Goal: Book appointment/travel/reservation

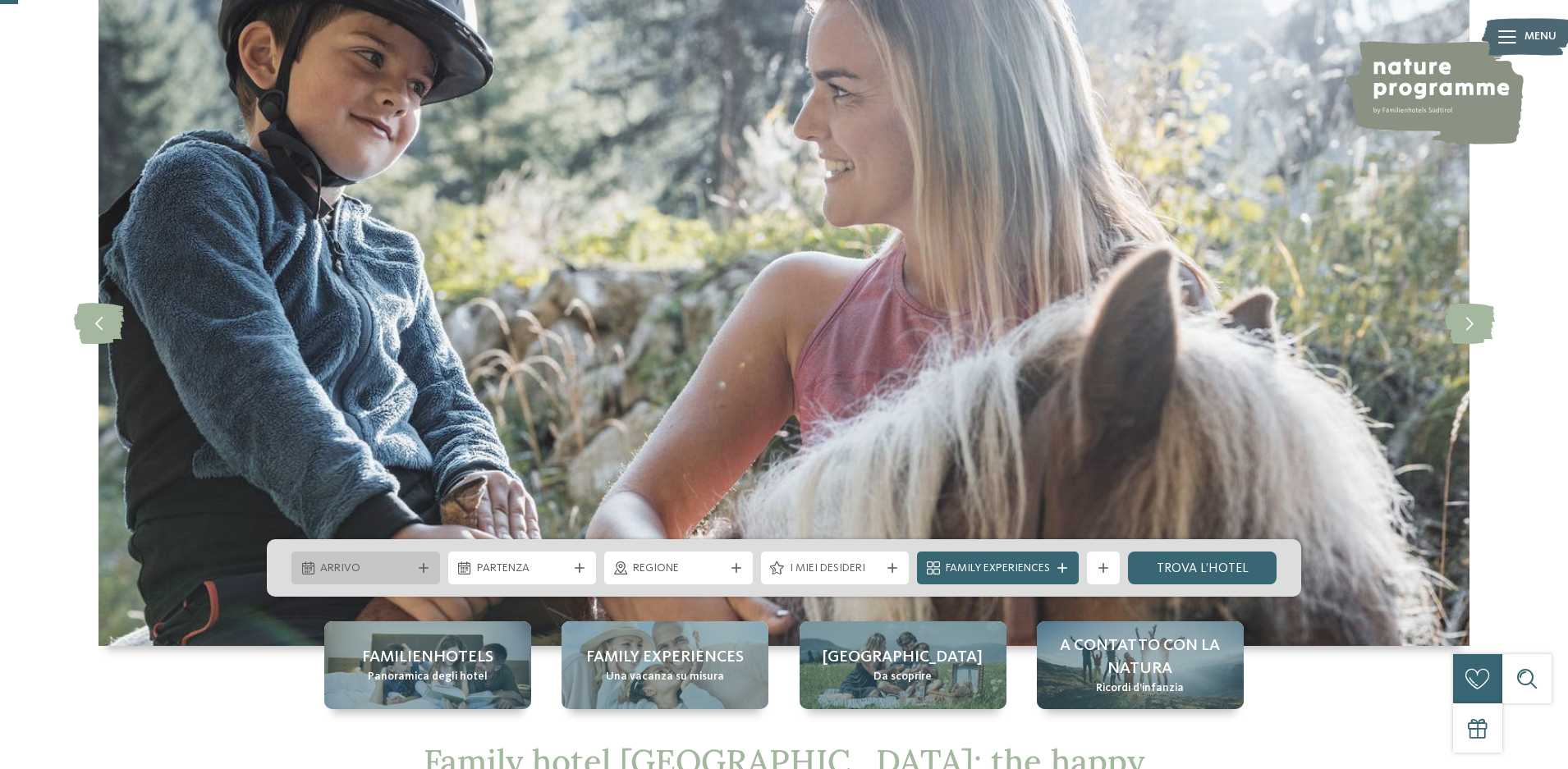
scroll to position [82, 0]
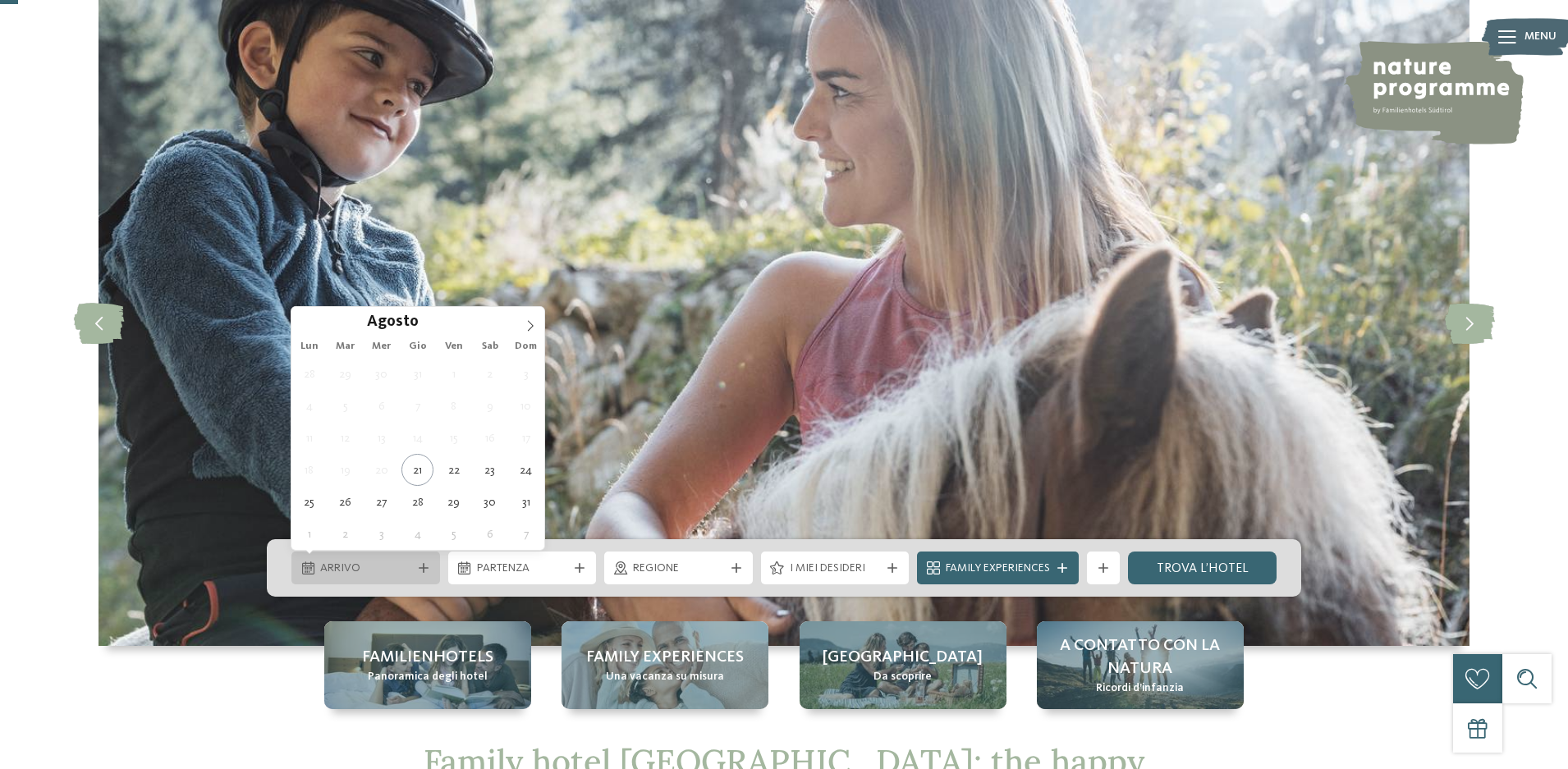
click at [417, 568] on div at bounding box center [424, 568] width 17 height 10
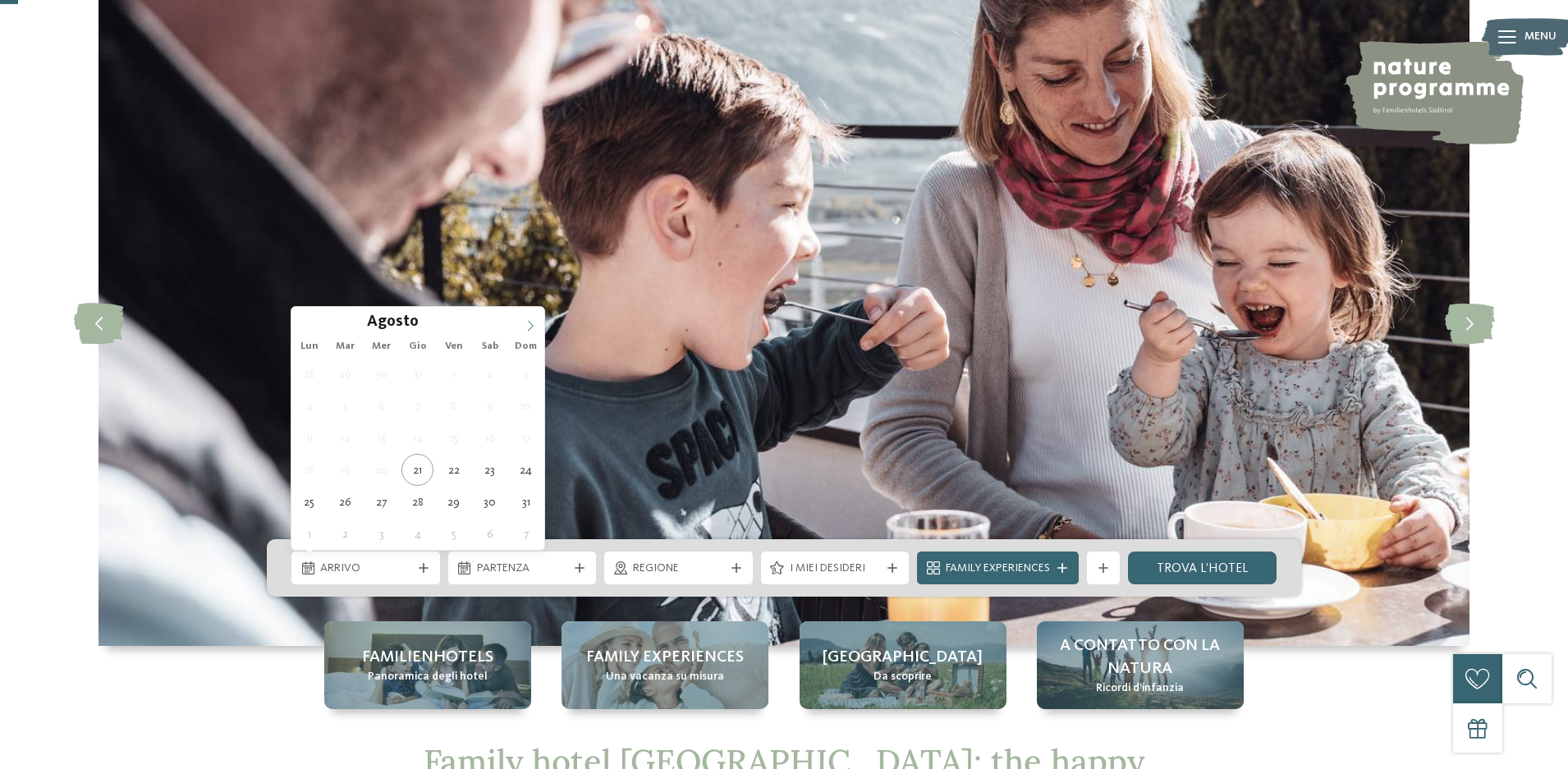
click at [529, 321] on icon at bounding box center [531, 325] width 6 height 11
type input "****"
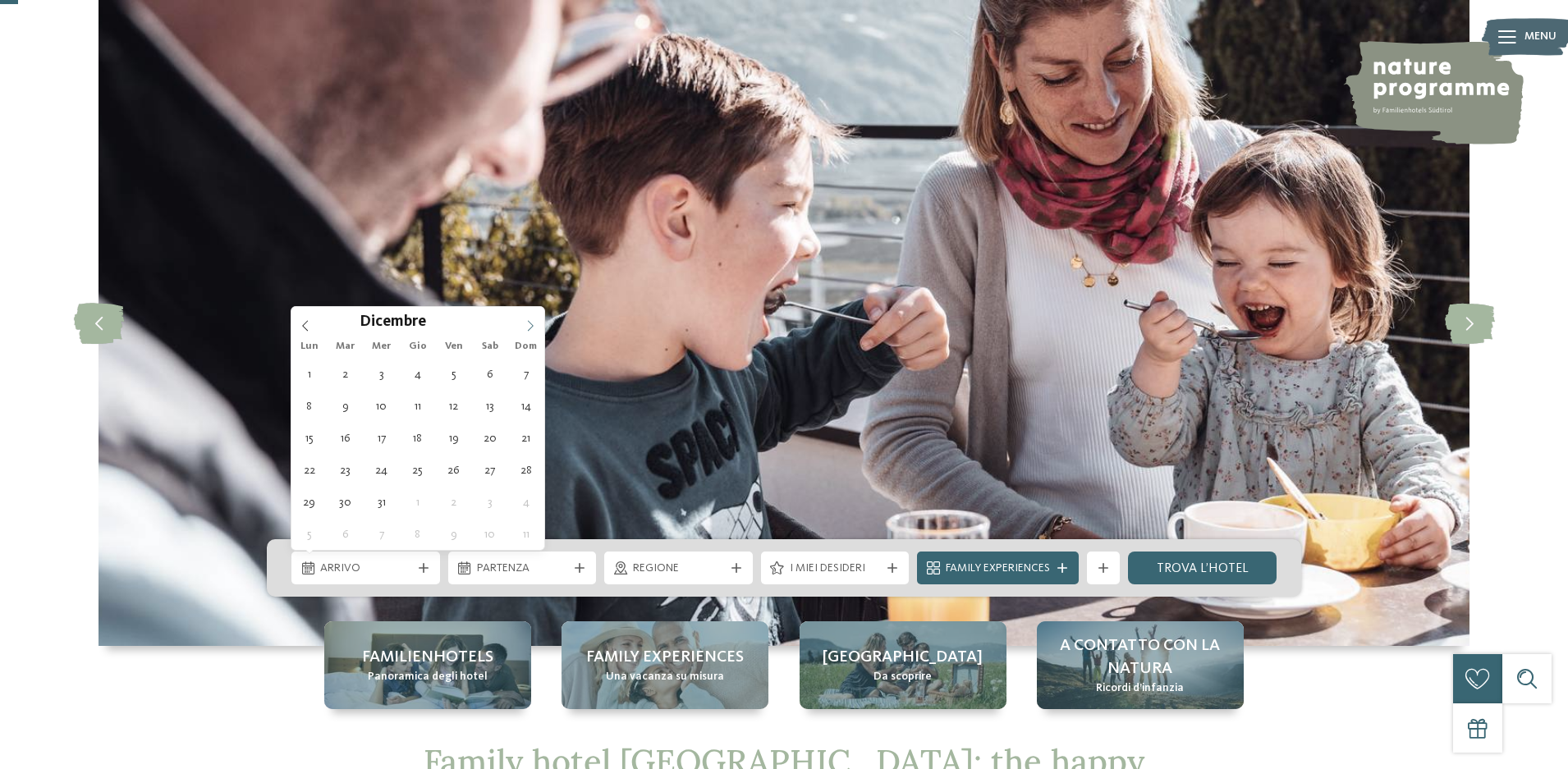
click at [529, 321] on icon at bounding box center [531, 325] width 6 height 11
type div "[DATE]"
type input "****"
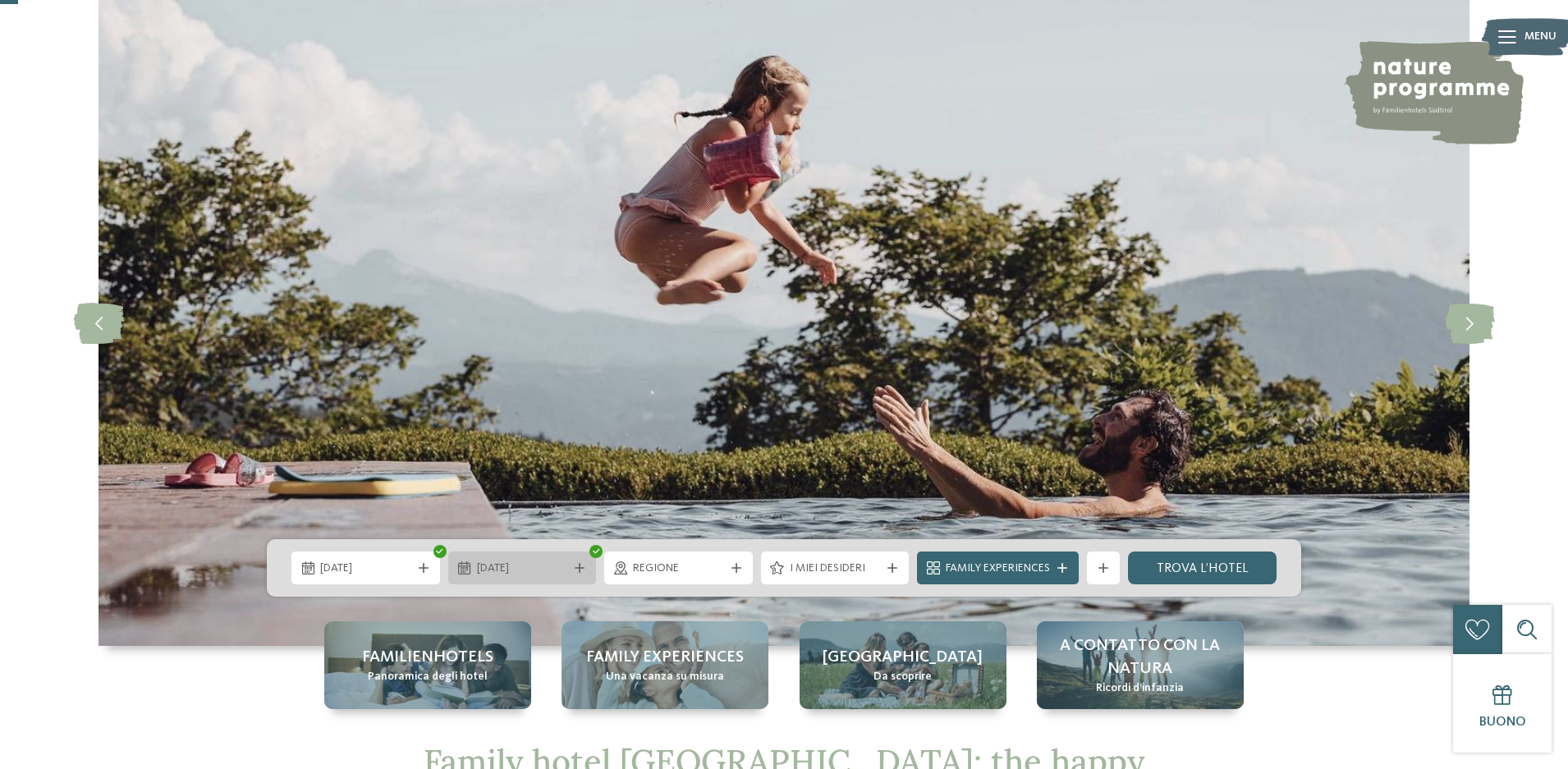
click at [570, 567] on div "[DATE]" at bounding box center [522, 568] width 99 height 18
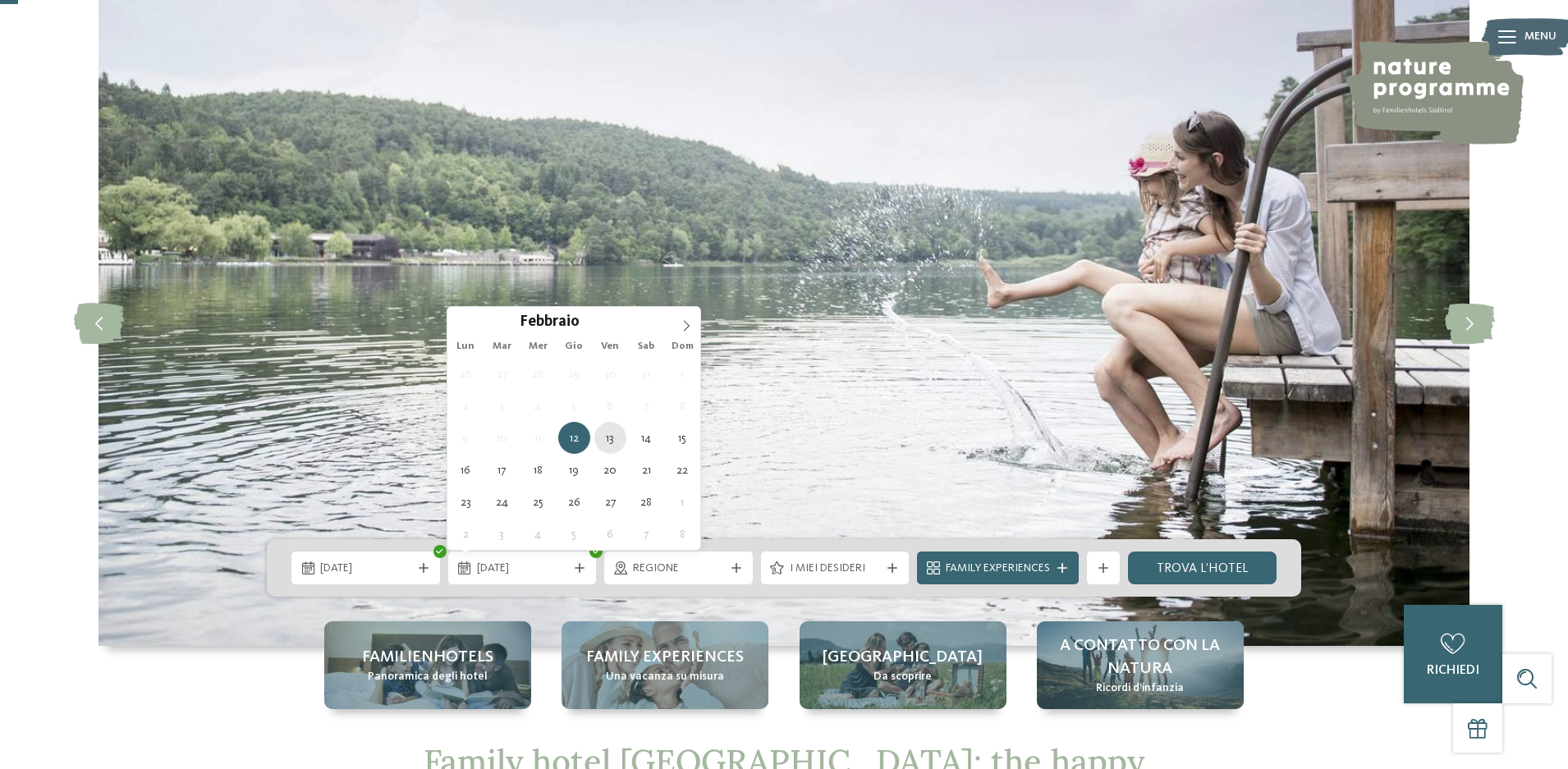
type div "[DATE]"
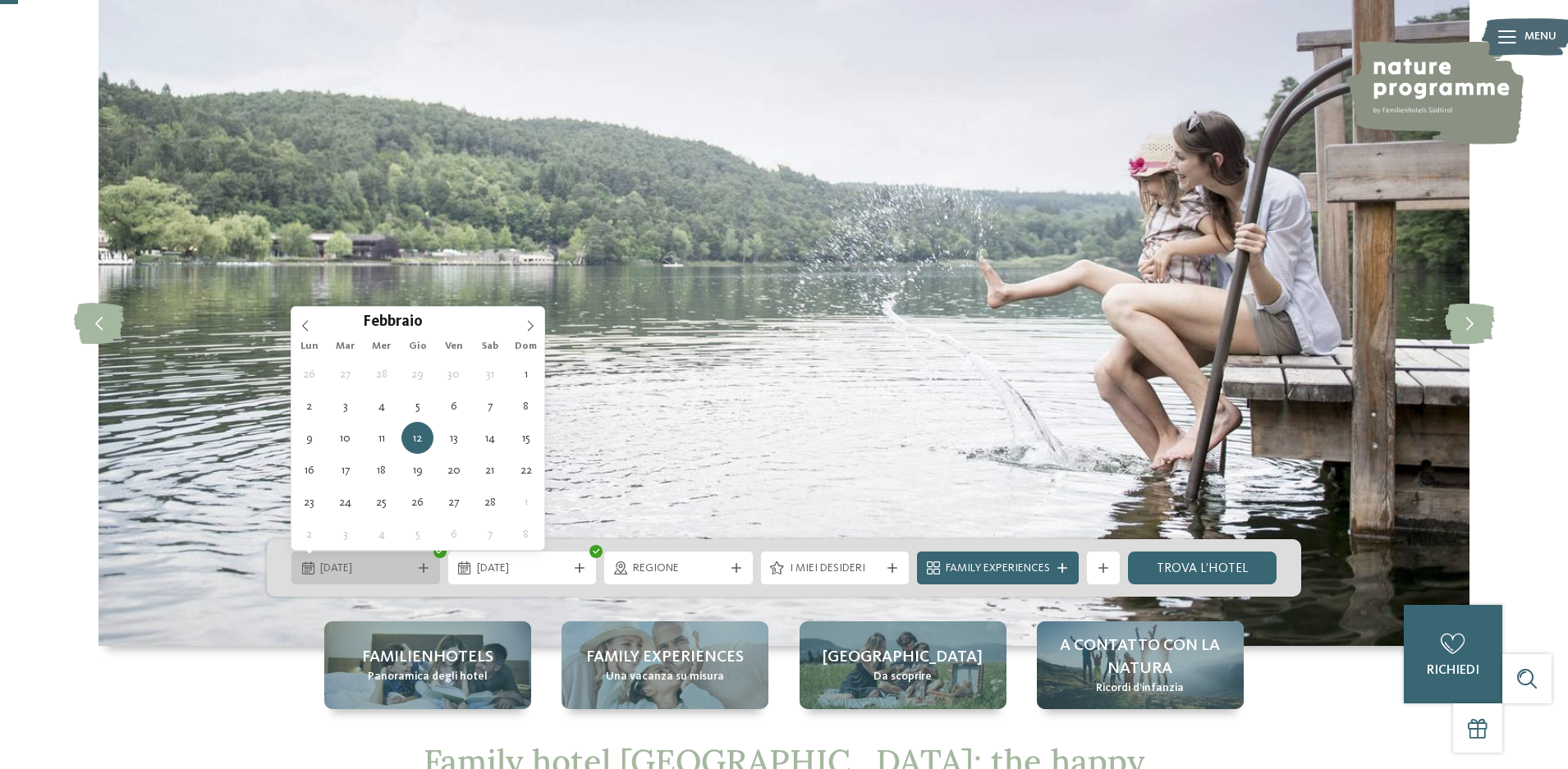
click at [393, 557] on div "[DATE]" at bounding box center [366, 568] width 149 height 32
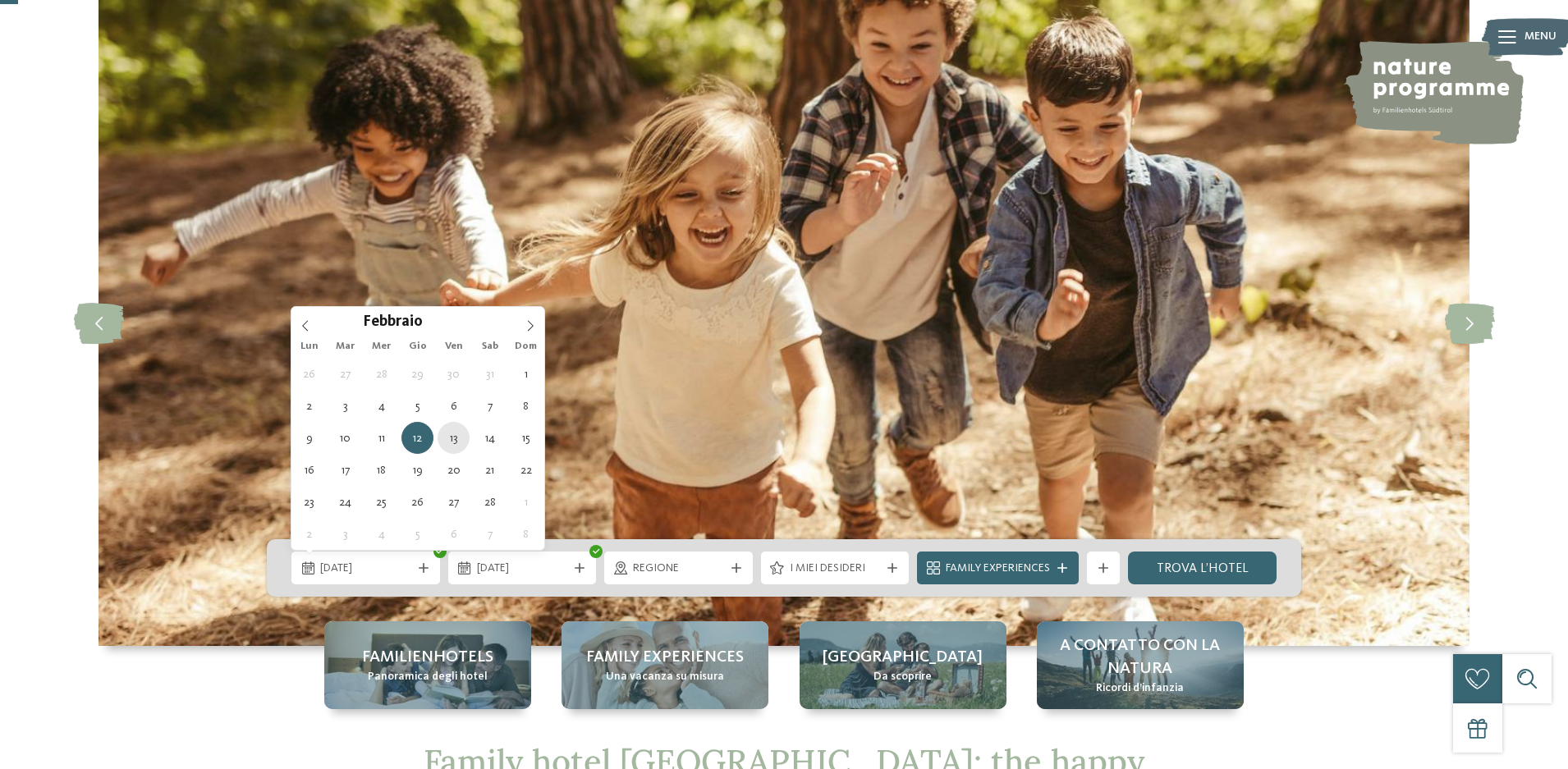
type div "[DATE]"
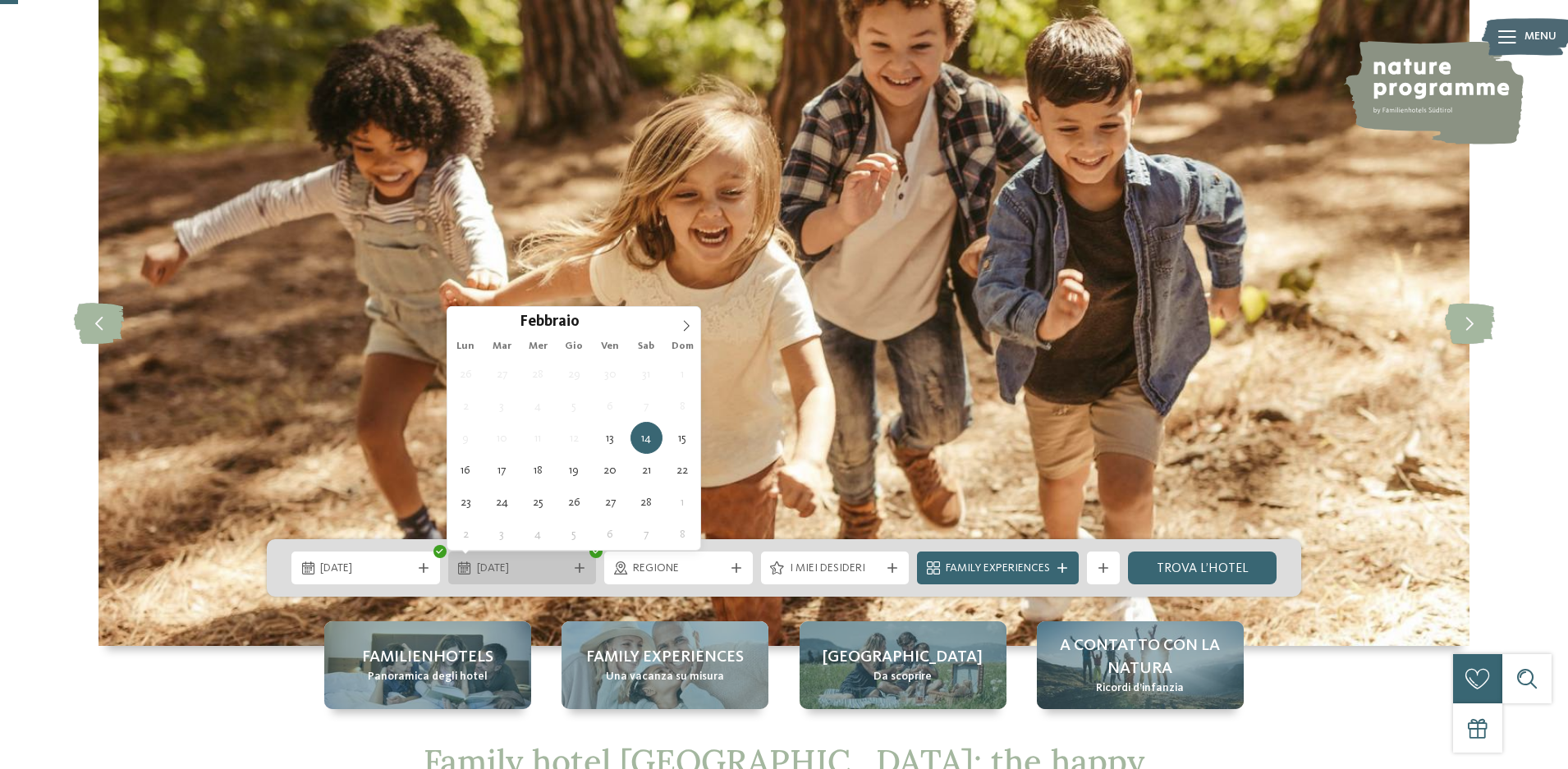
click at [560, 566] on span "[DATE]" at bounding box center [522, 569] width 91 height 17
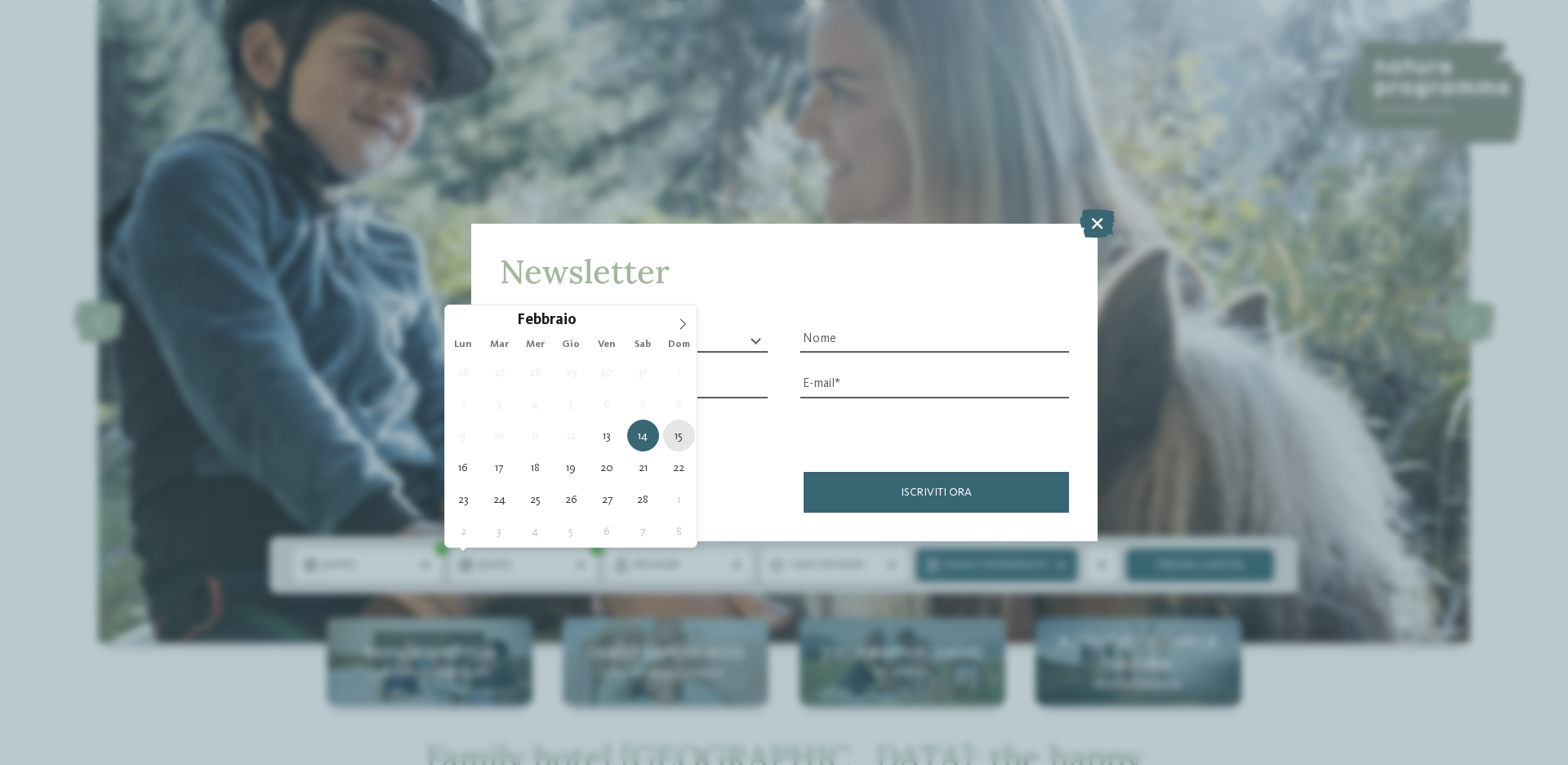
type div "[DATE]"
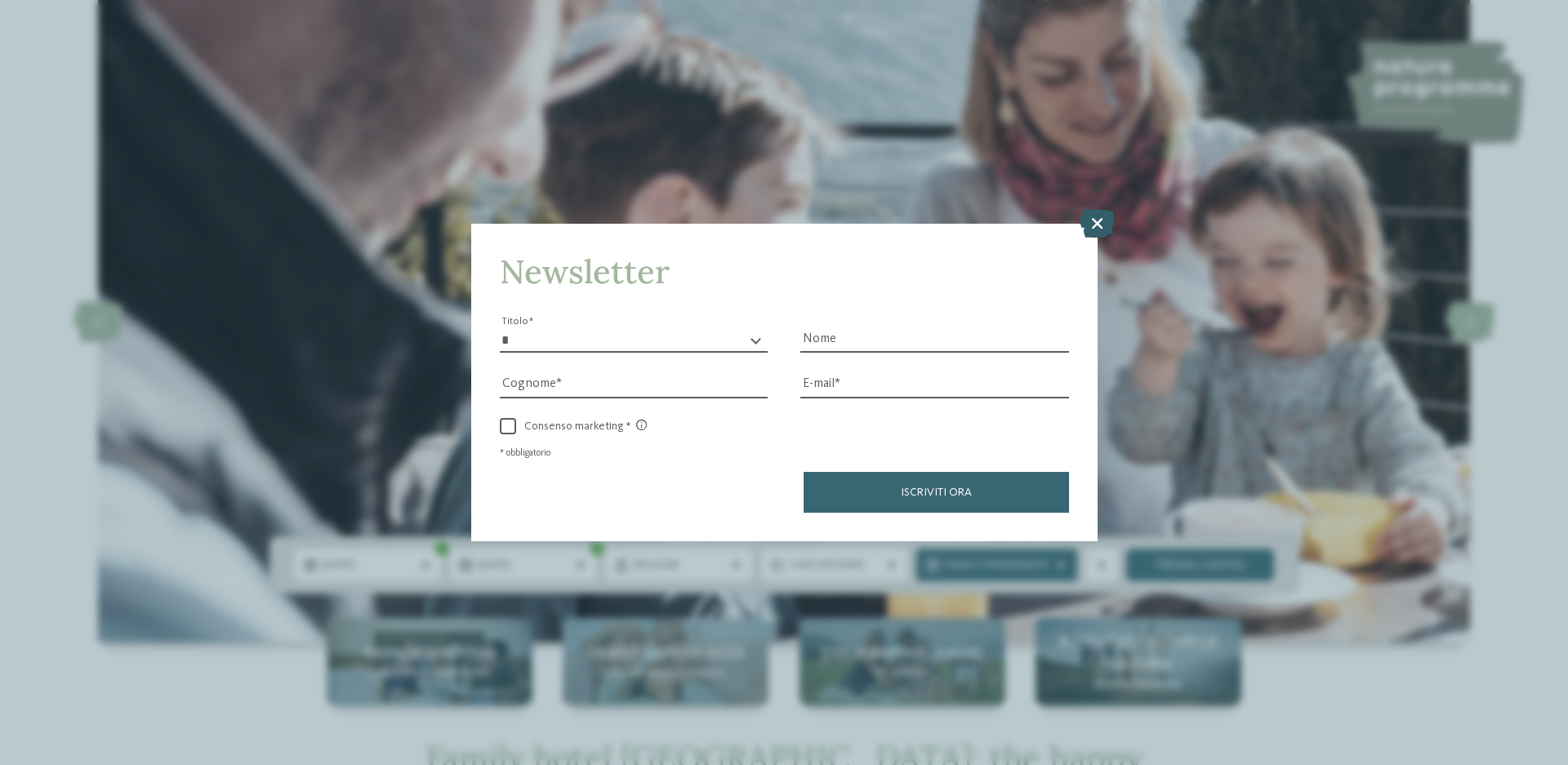
click at [1108, 225] on icon at bounding box center [1098, 222] width 35 height 28
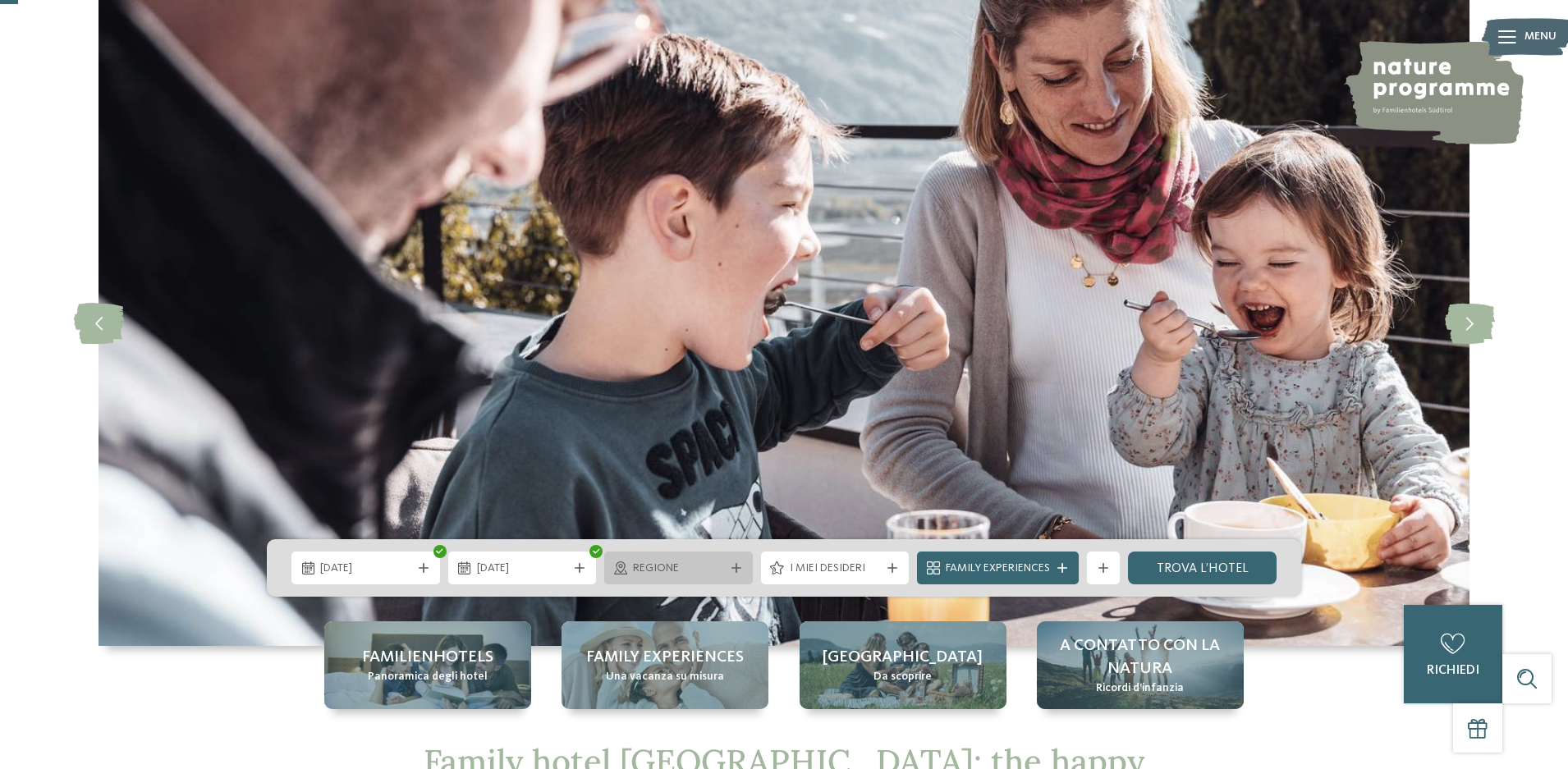
click at [678, 568] on span "Regione" at bounding box center [678, 569] width 91 height 17
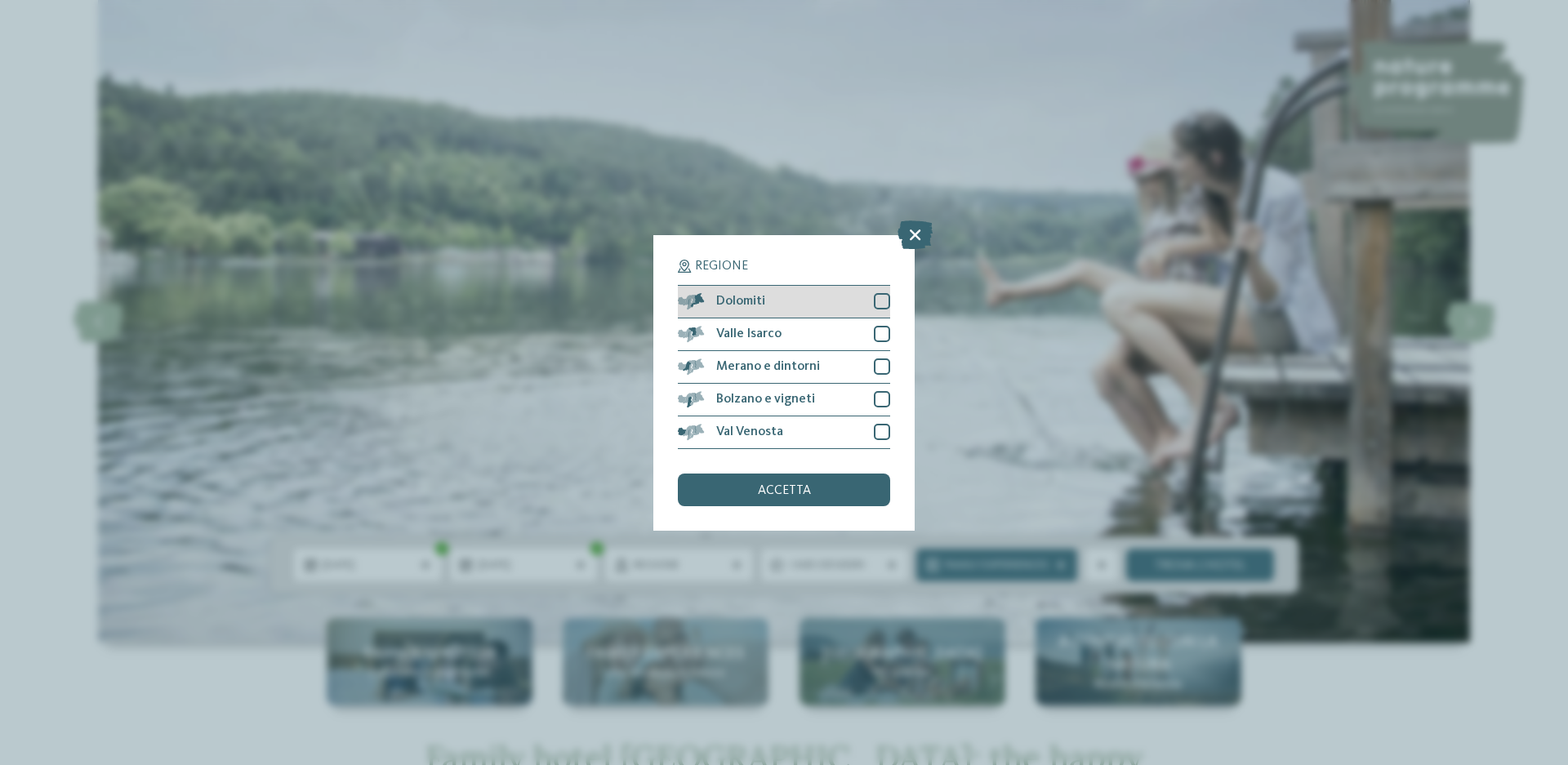
click at [752, 298] on span "Dolomiti" at bounding box center [741, 301] width 49 height 13
click at [774, 491] on span "accetta" at bounding box center [784, 490] width 53 height 13
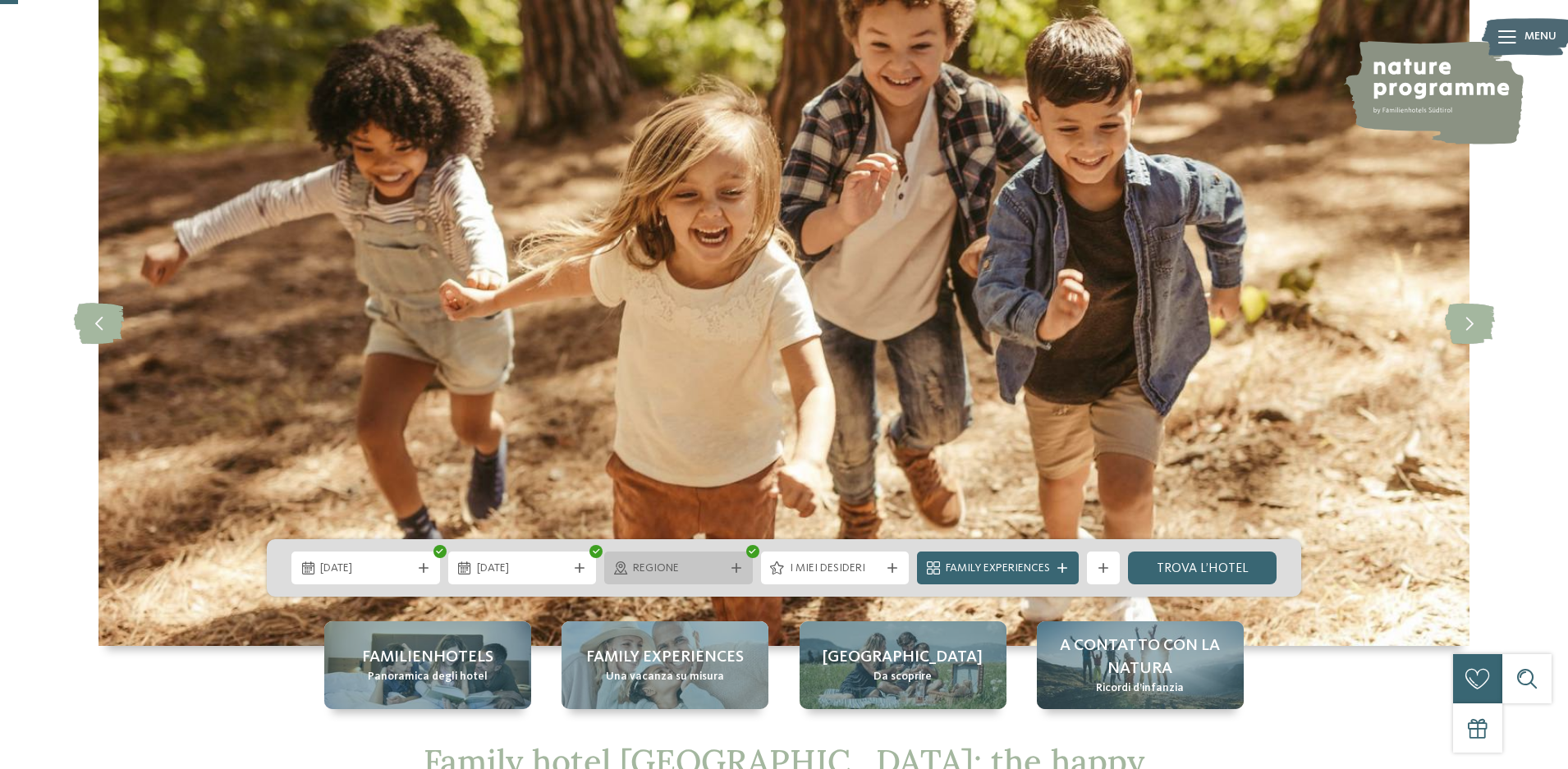
click at [708, 557] on div "Regione" at bounding box center [679, 568] width 149 height 32
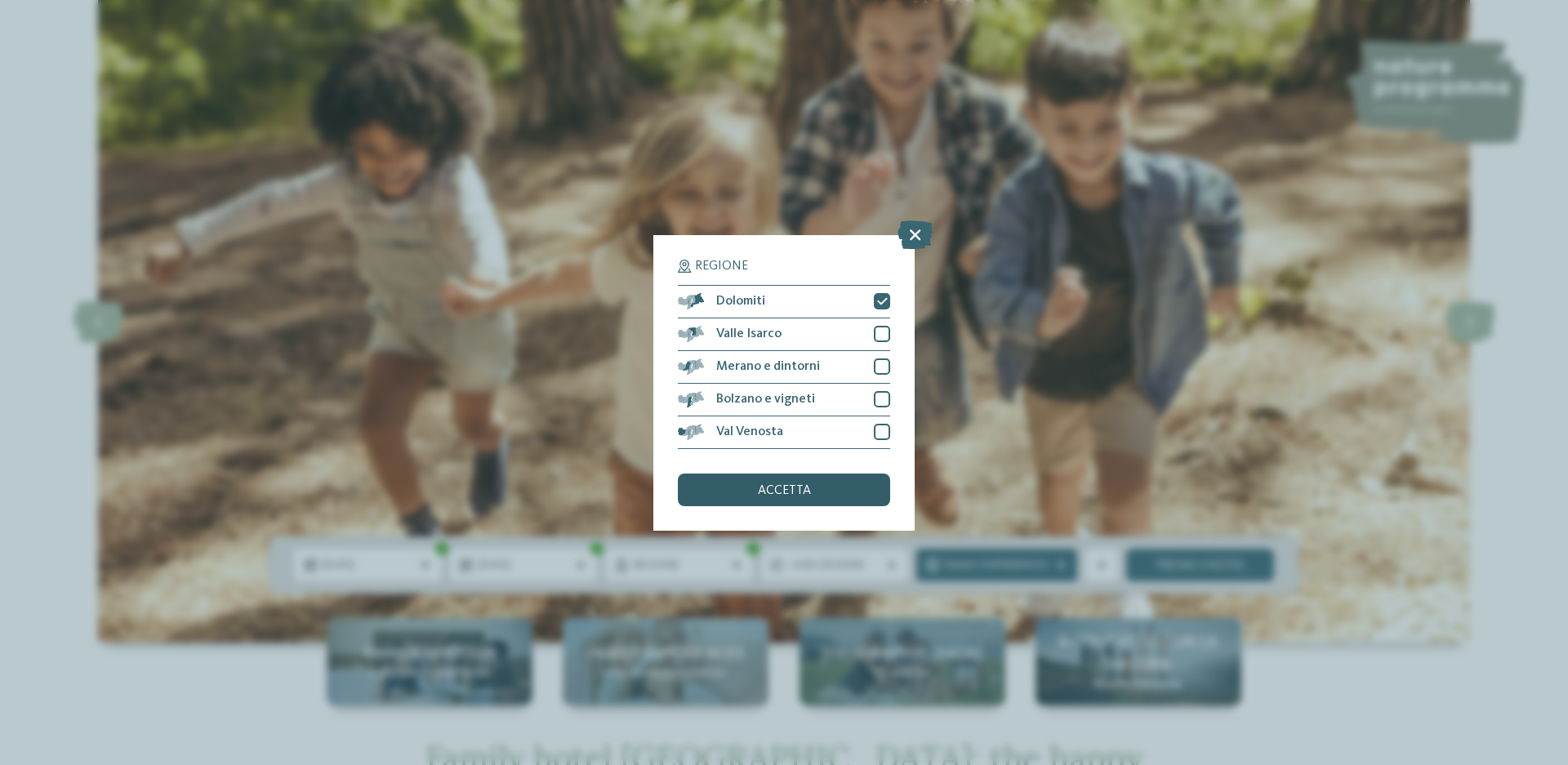
click at [794, 489] on span "accetta" at bounding box center [784, 490] width 53 height 13
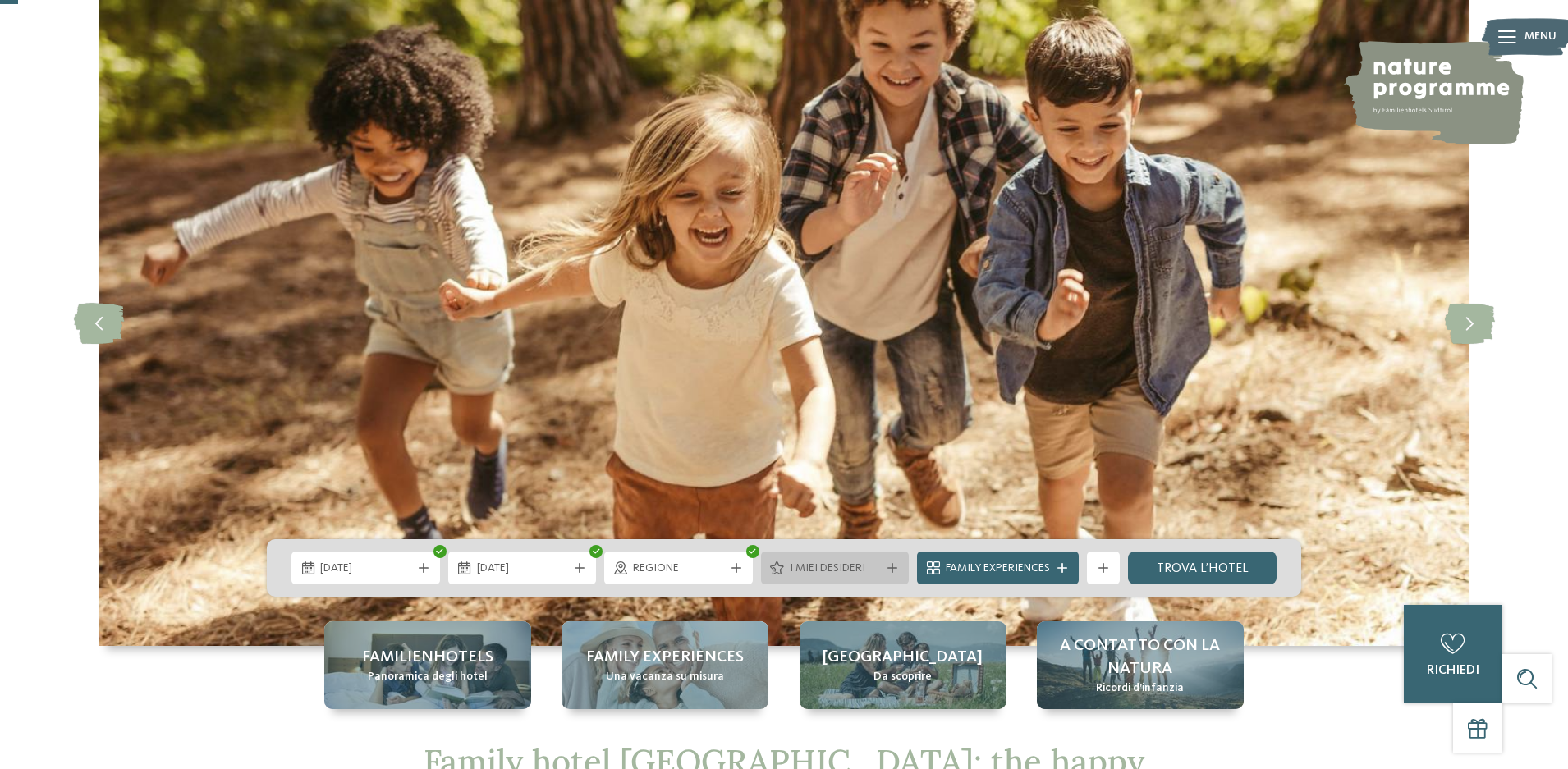
click at [869, 568] on span "I miei desideri" at bounding box center [835, 569] width 91 height 17
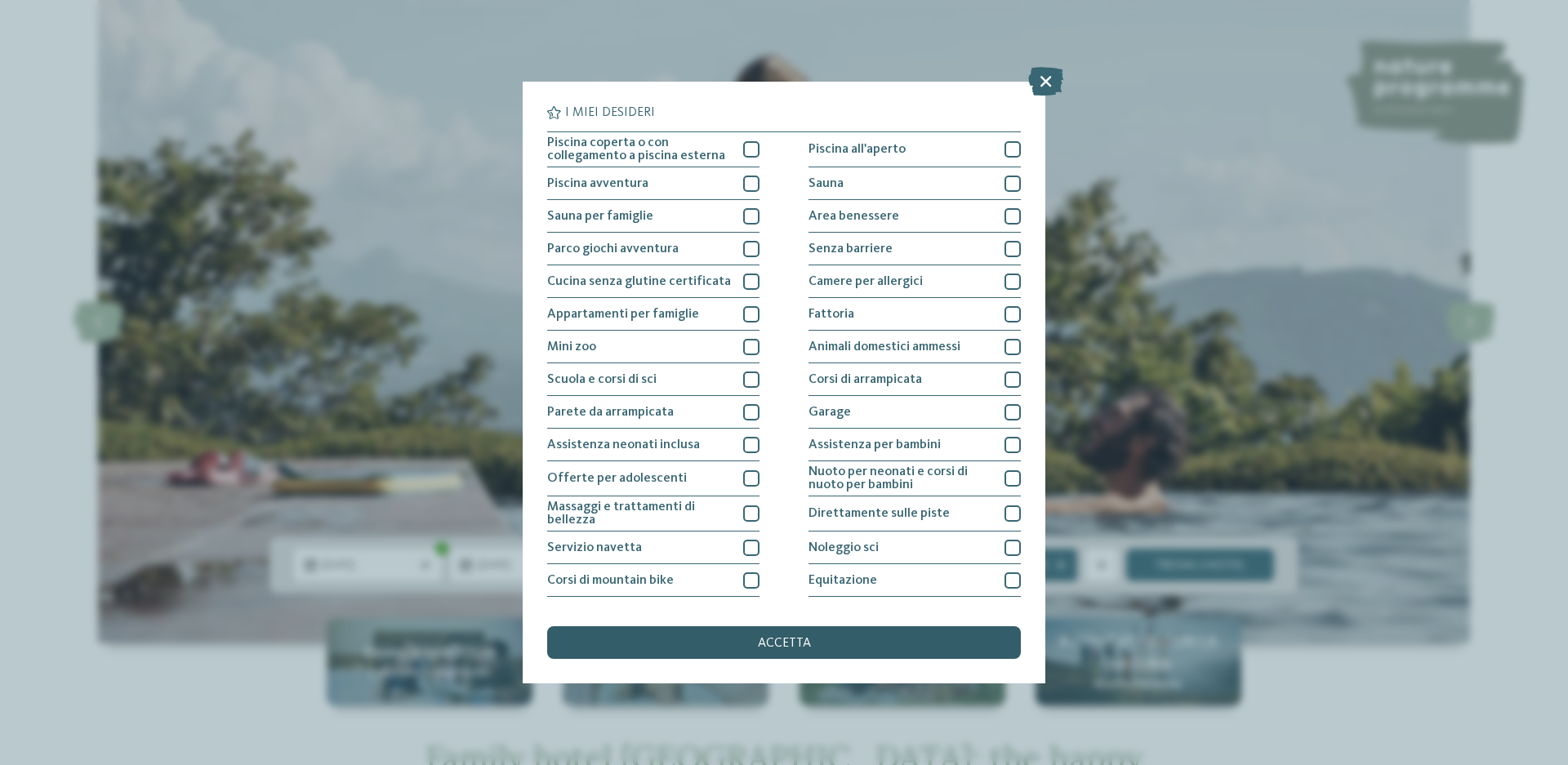
click at [825, 632] on div "accetta" at bounding box center [784, 642] width 474 height 32
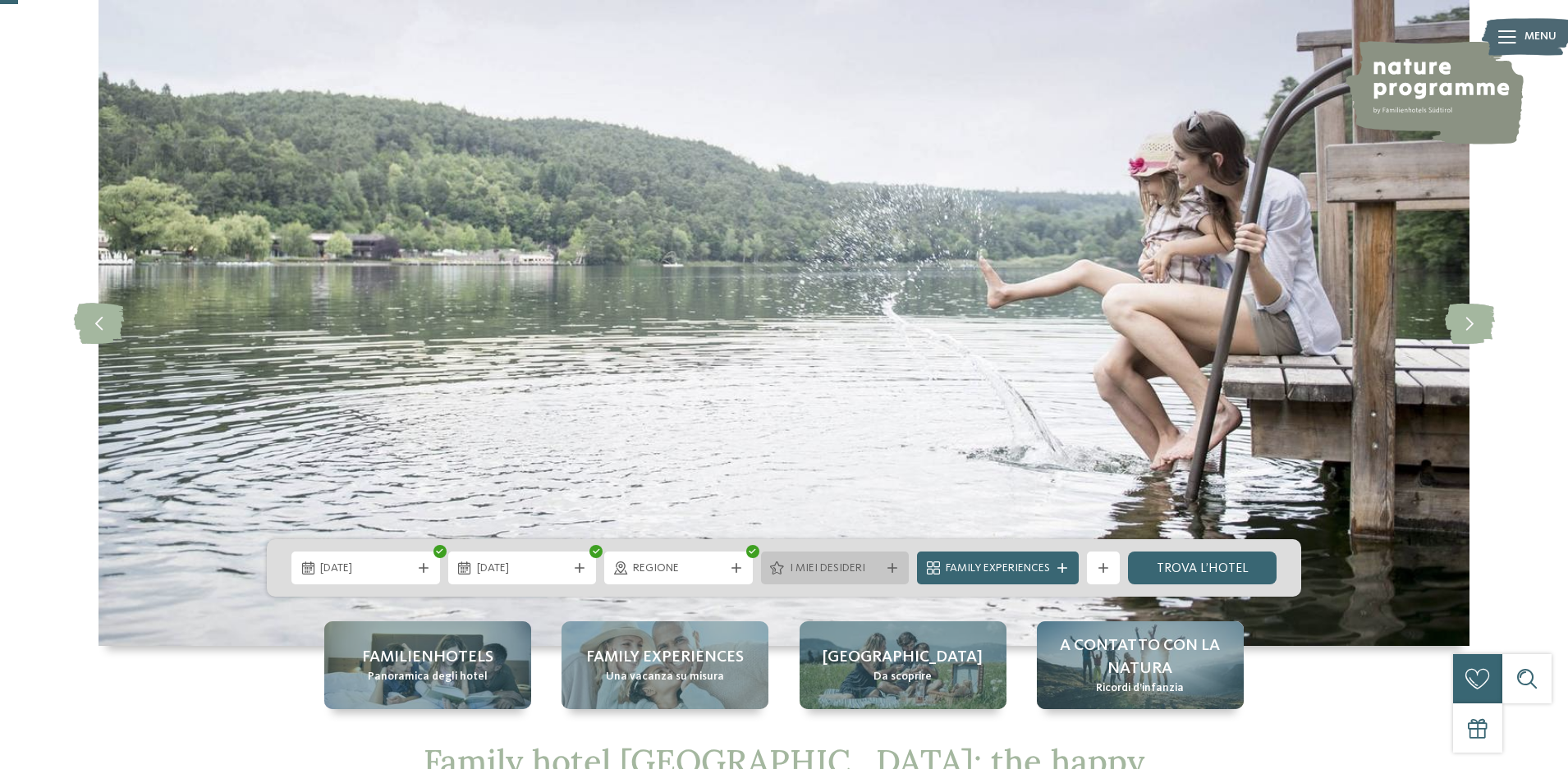
click at [893, 565] on icon at bounding box center [892, 568] width 10 height 10
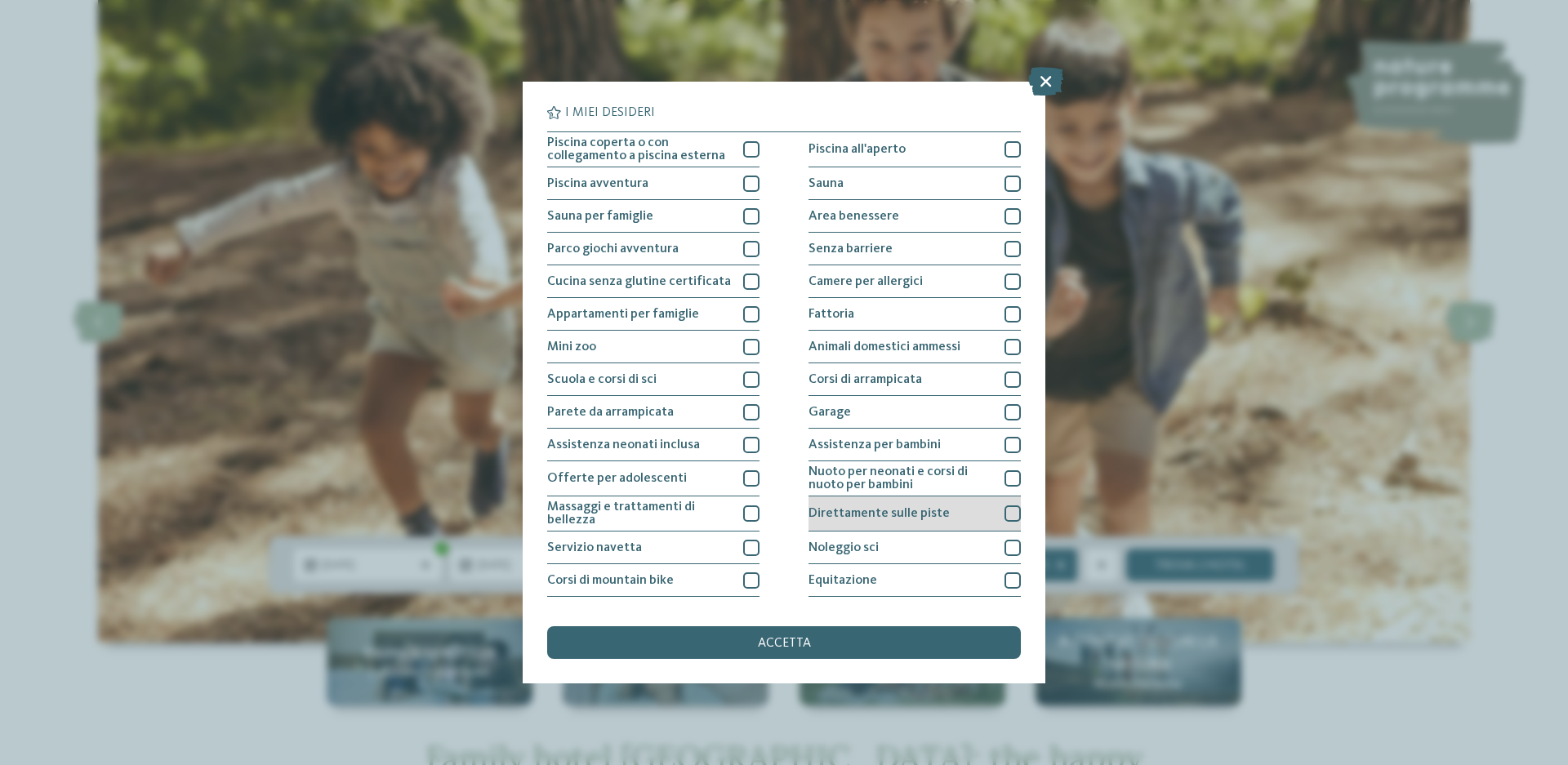
click at [1005, 513] on div at bounding box center [1013, 513] width 17 height 17
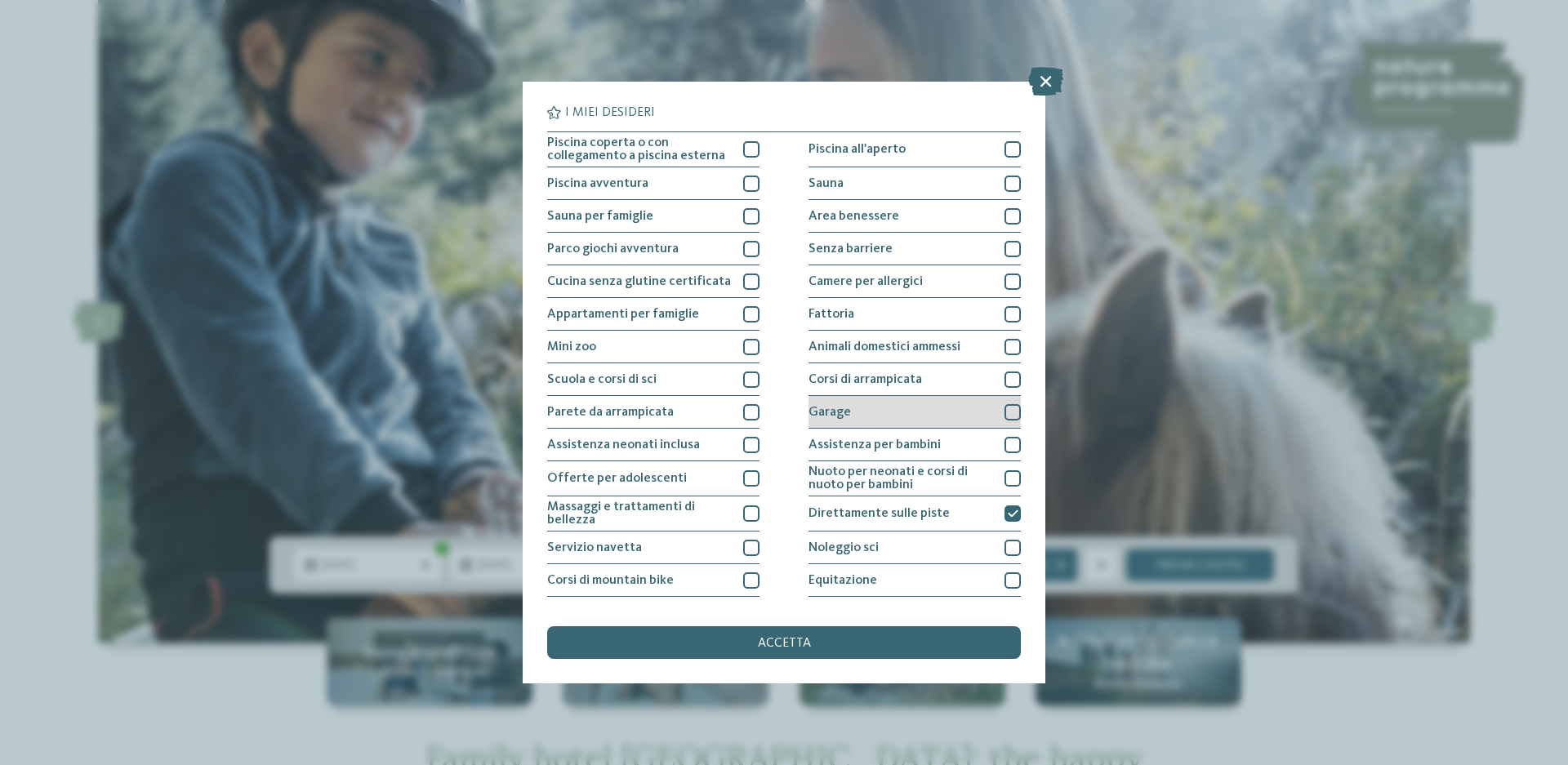
click at [1005, 414] on div at bounding box center [1013, 412] width 17 height 17
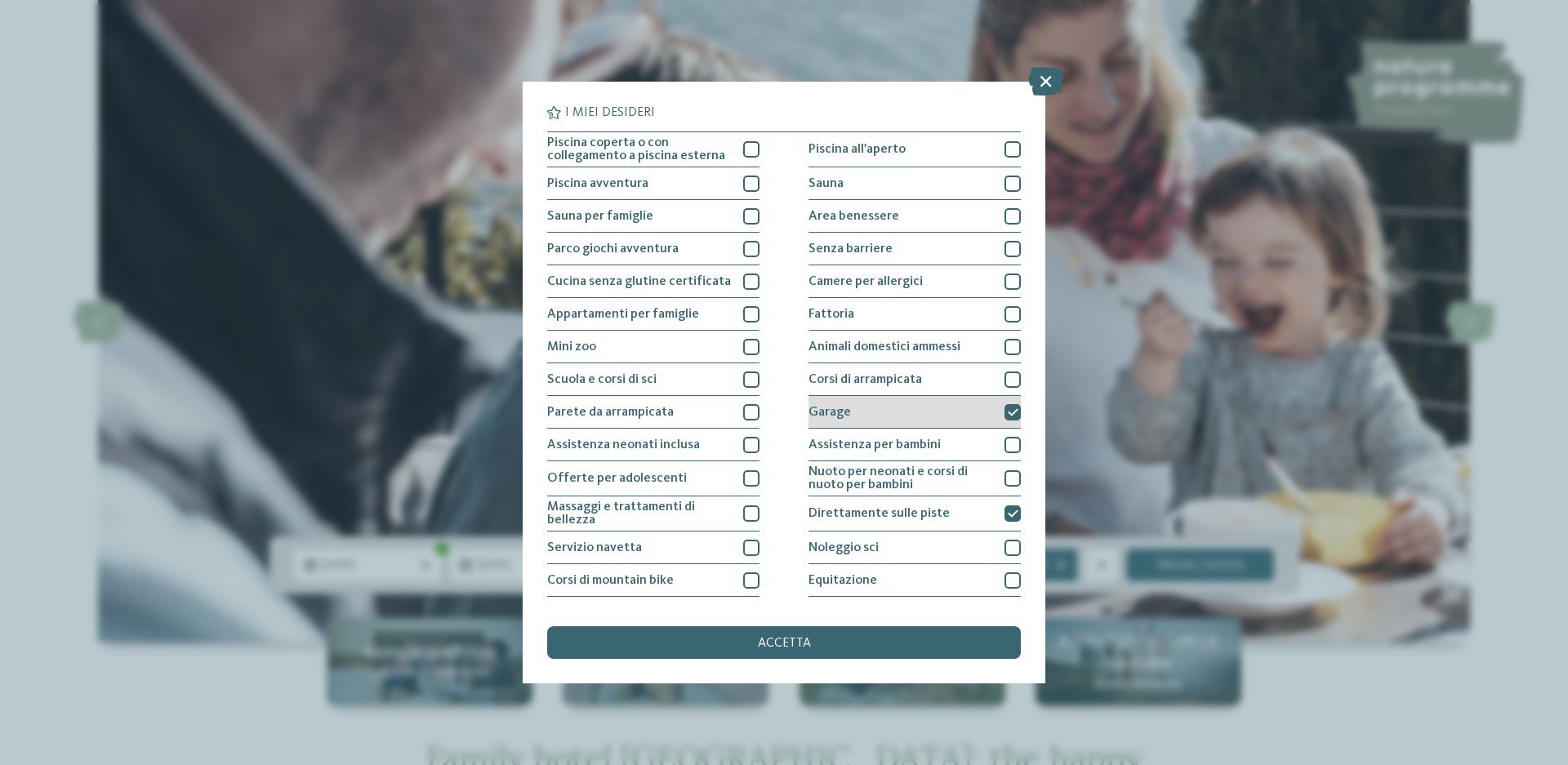
click at [1010, 413] on icon at bounding box center [1013, 413] width 11 height 10
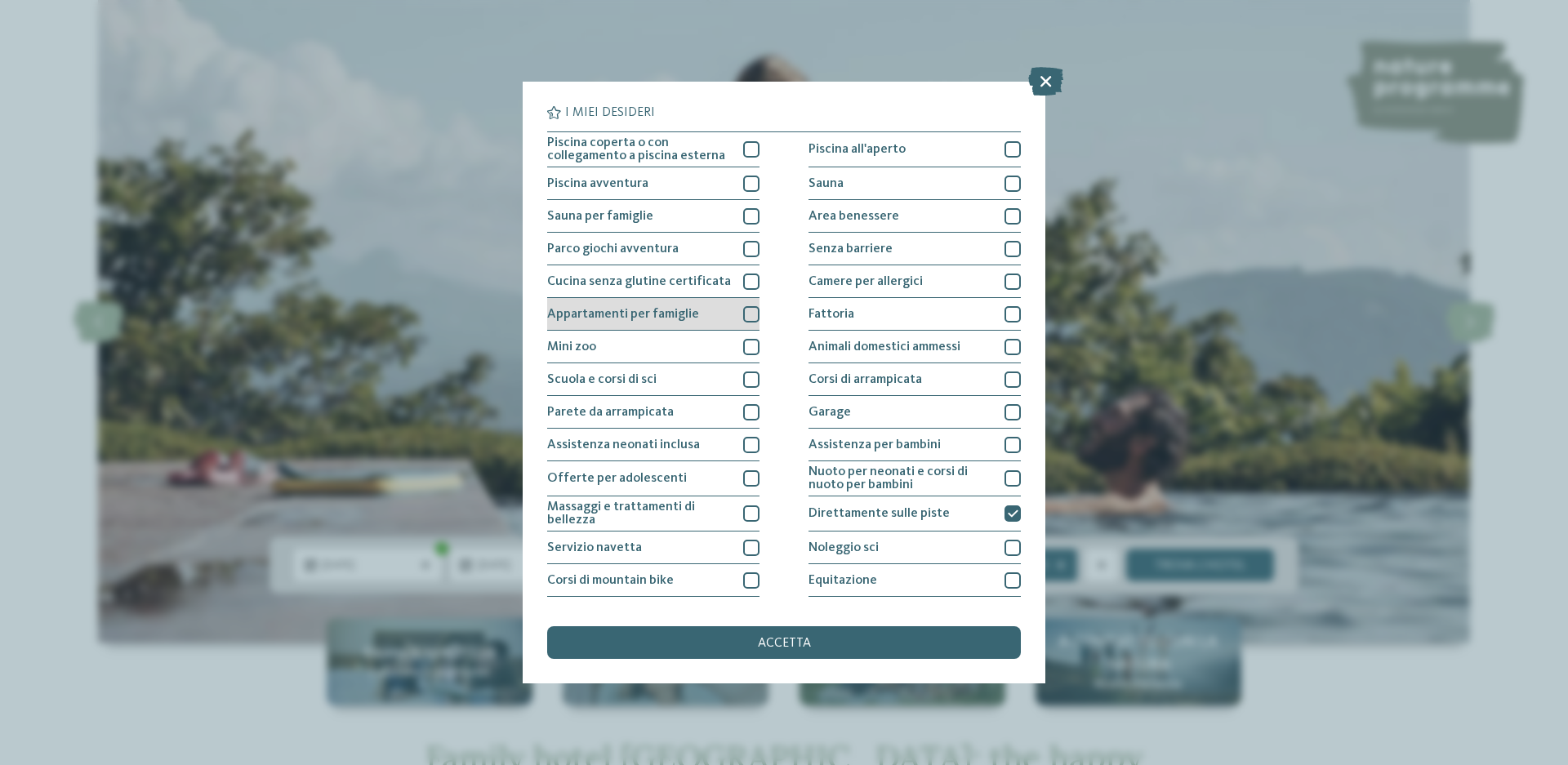
click at [744, 320] on div at bounding box center [751, 314] width 17 height 17
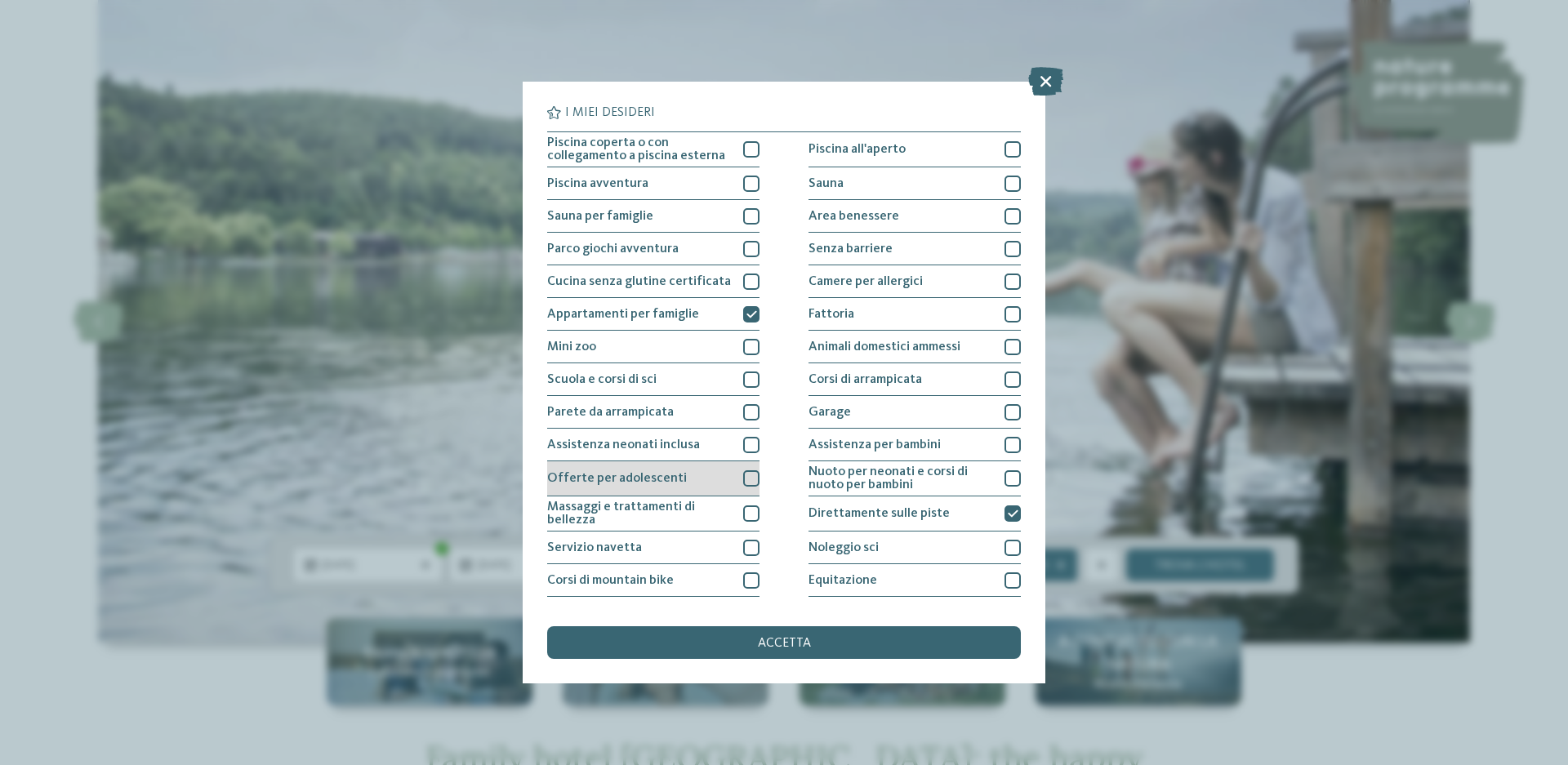
click at [733, 483] on div "Offerte per adolescenti" at bounding box center [654, 479] width 213 height 35
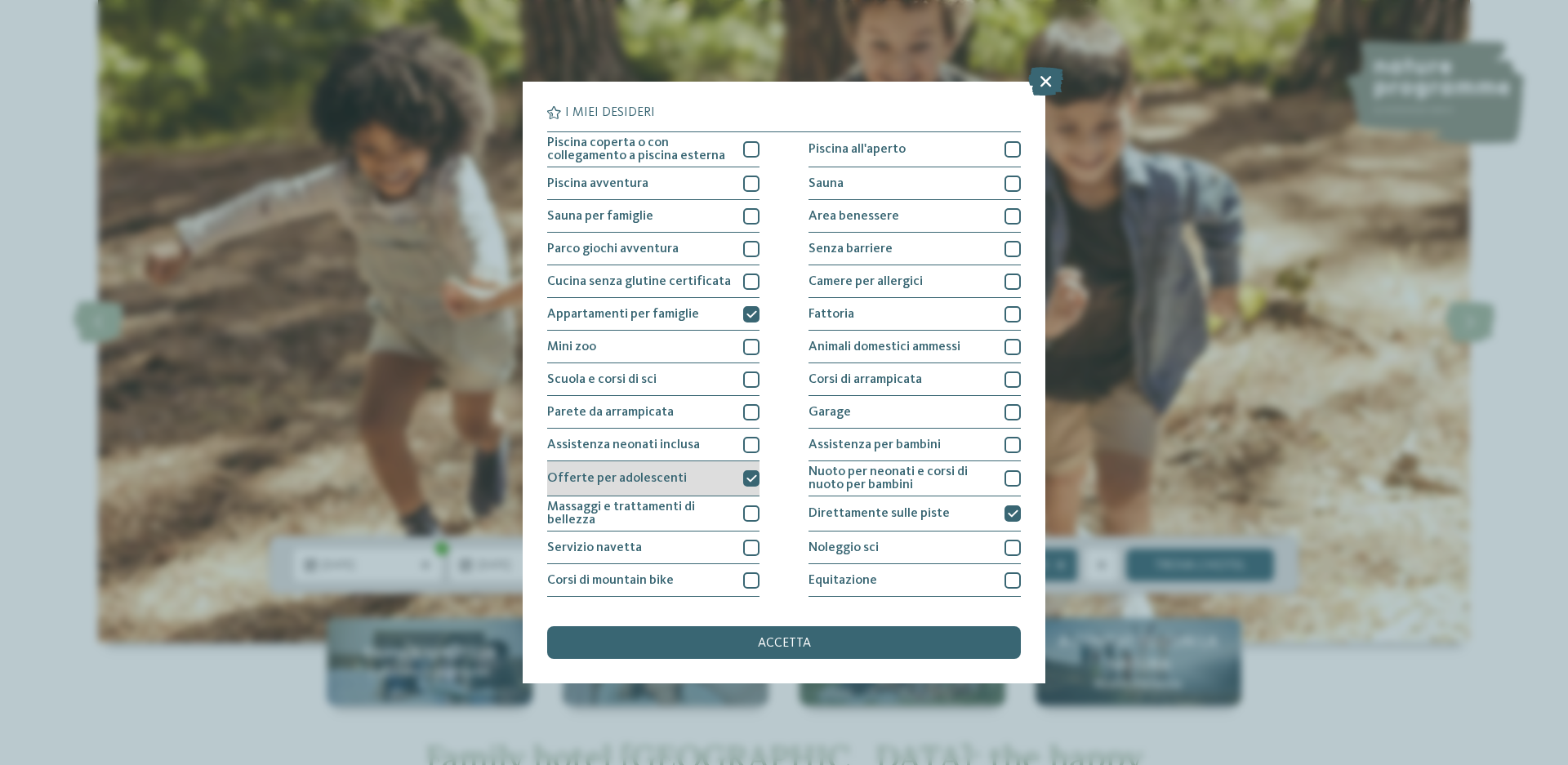
click at [748, 474] on icon at bounding box center [751, 479] width 11 height 10
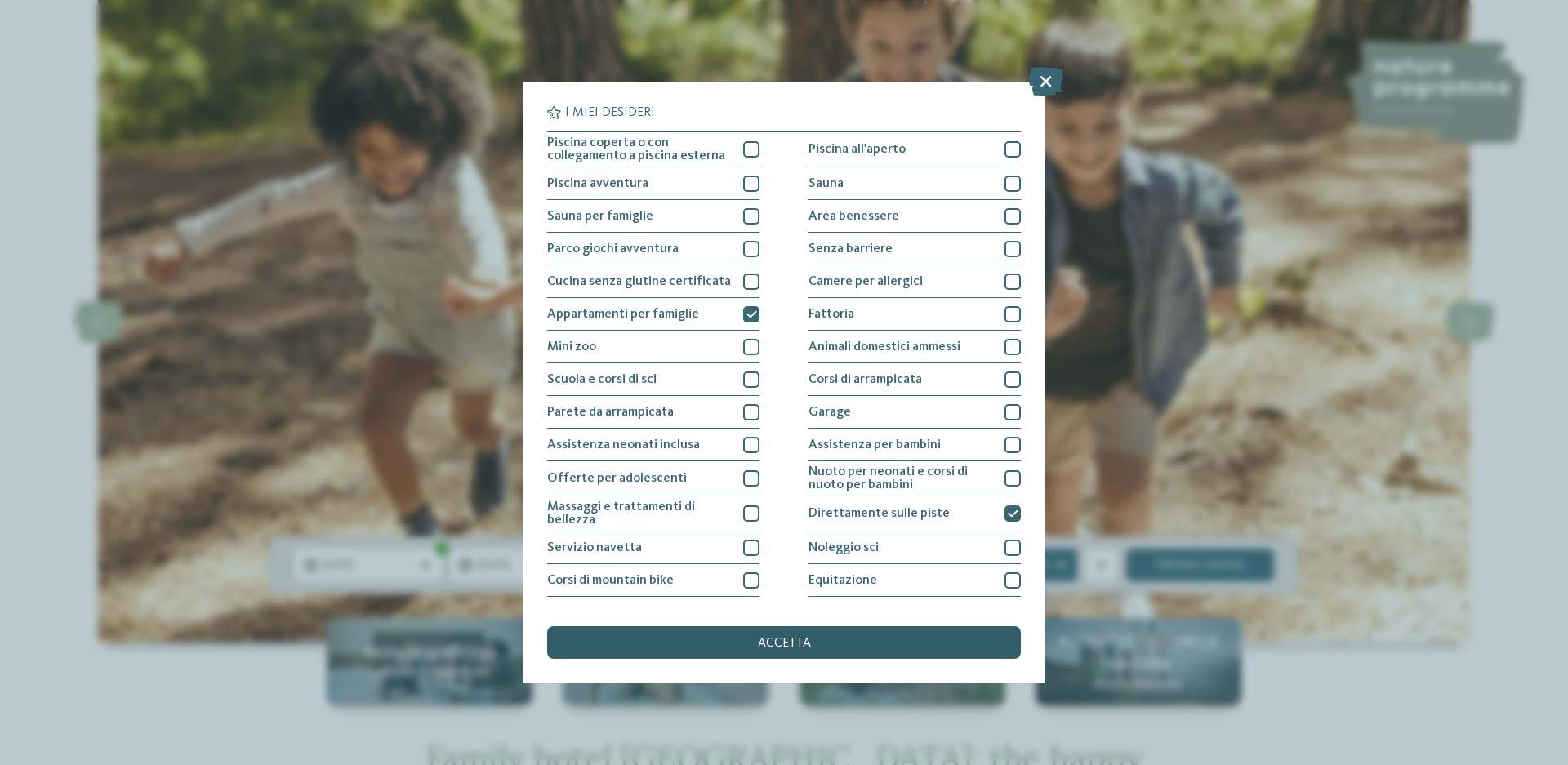
click at [779, 636] on div "accetta" at bounding box center [784, 642] width 474 height 32
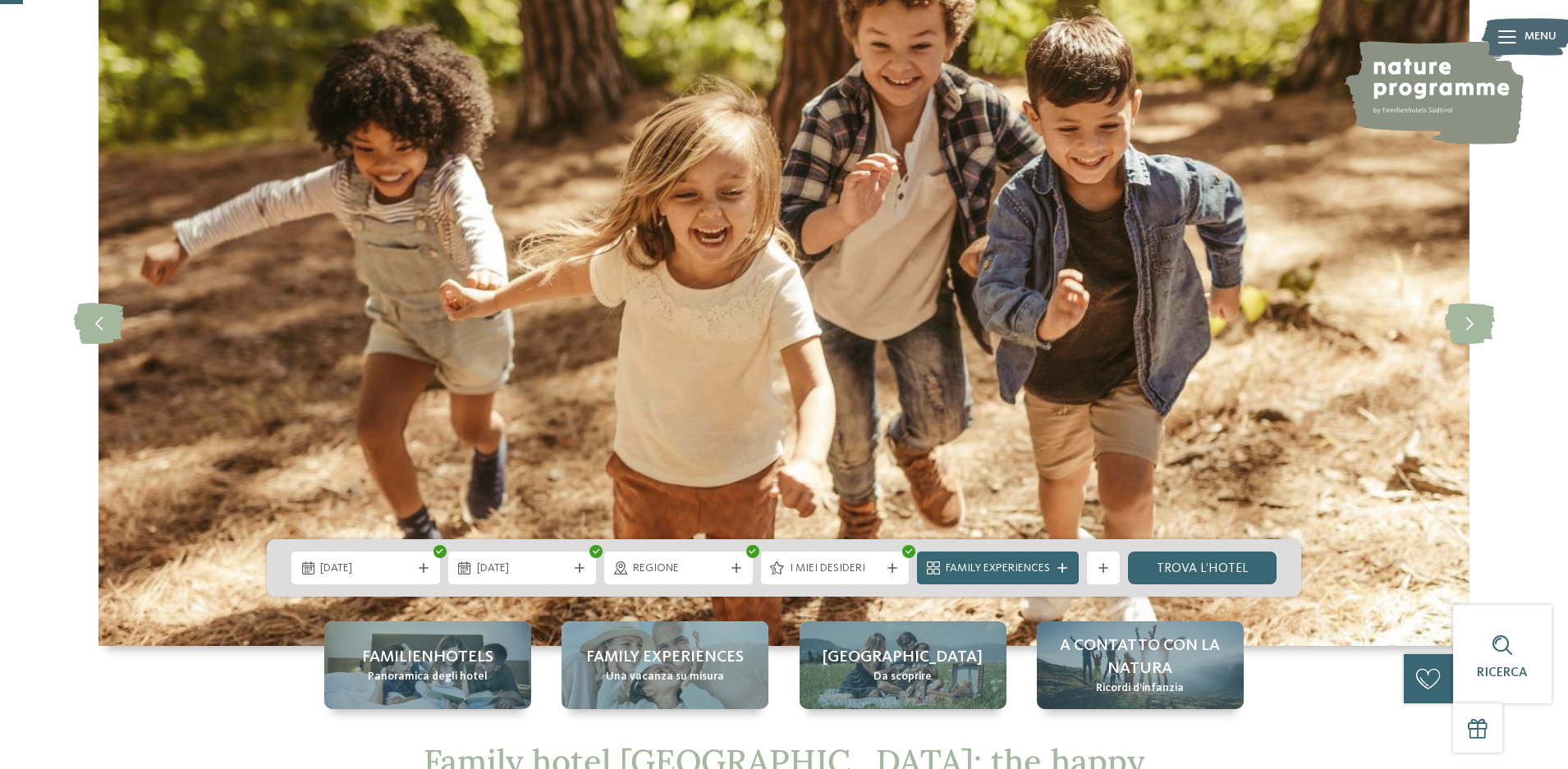
scroll to position [246, 0]
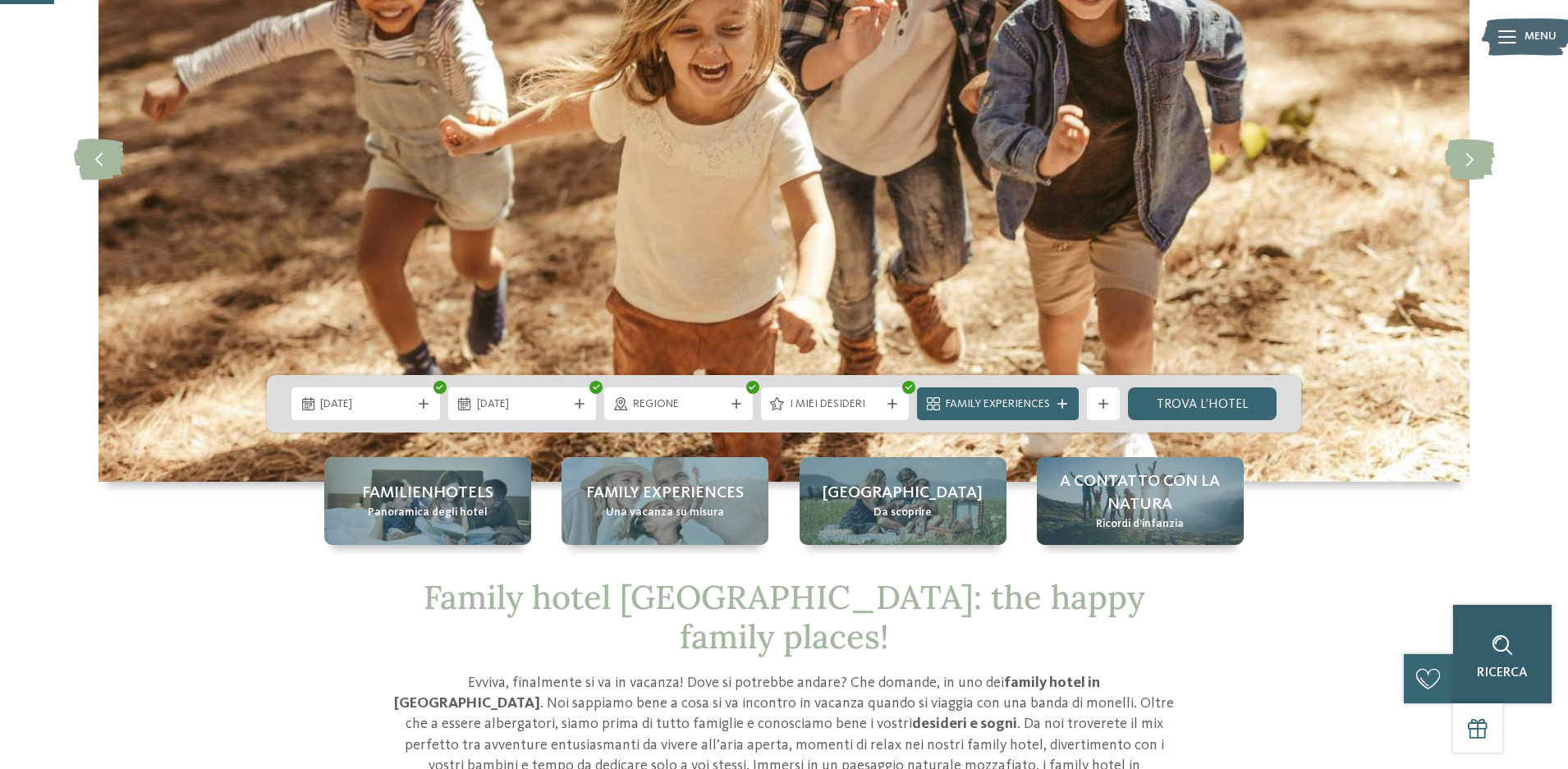
click at [1506, 652] on icon at bounding box center [1502, 645] width 21 height 21
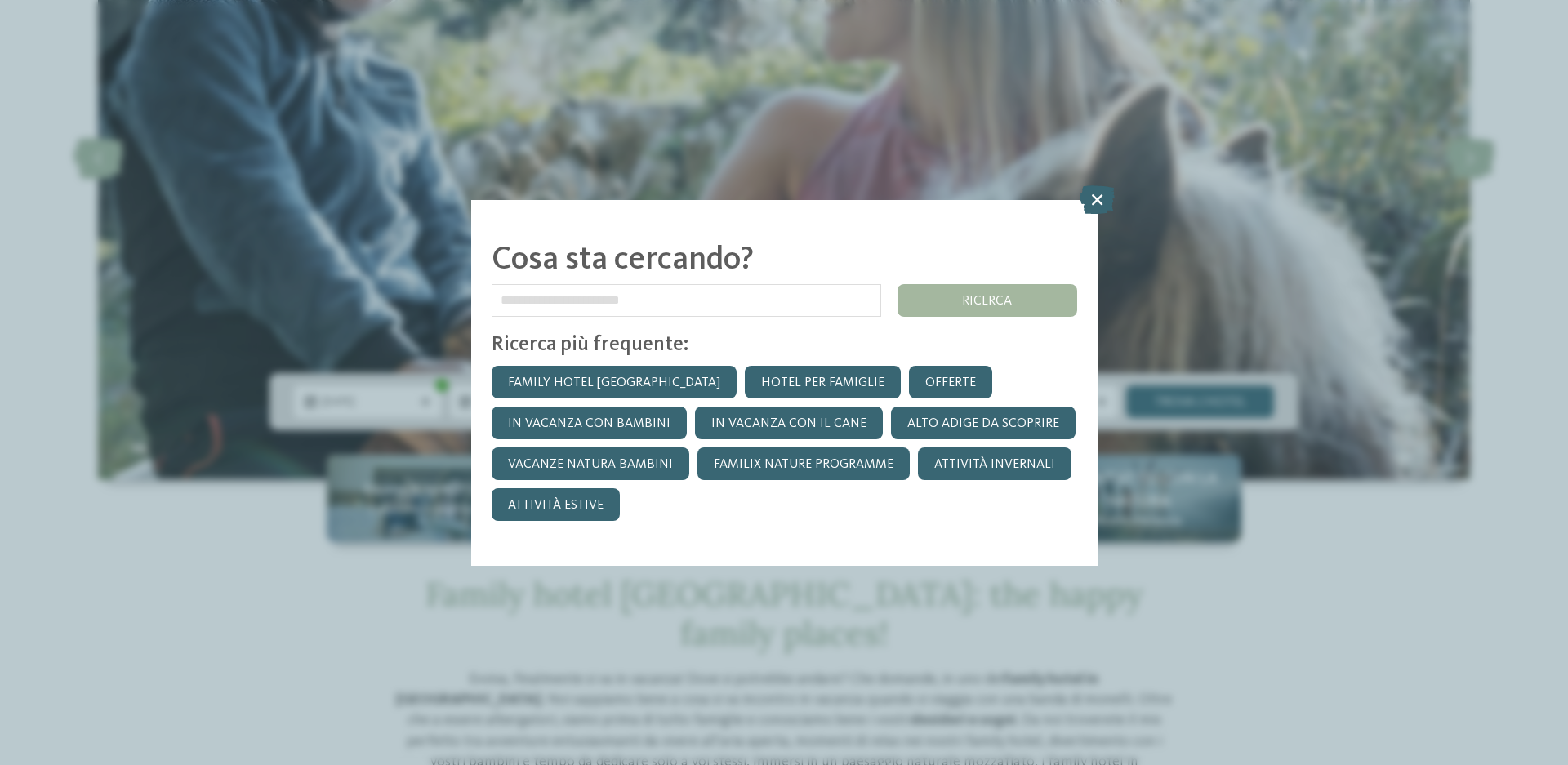
click at [623, 303] on input "text" at bounding box center [686, 300] width 389 height 32
click at [909, 374] on link "Offerte" at bounding box center [950, 382] width 83 height 32
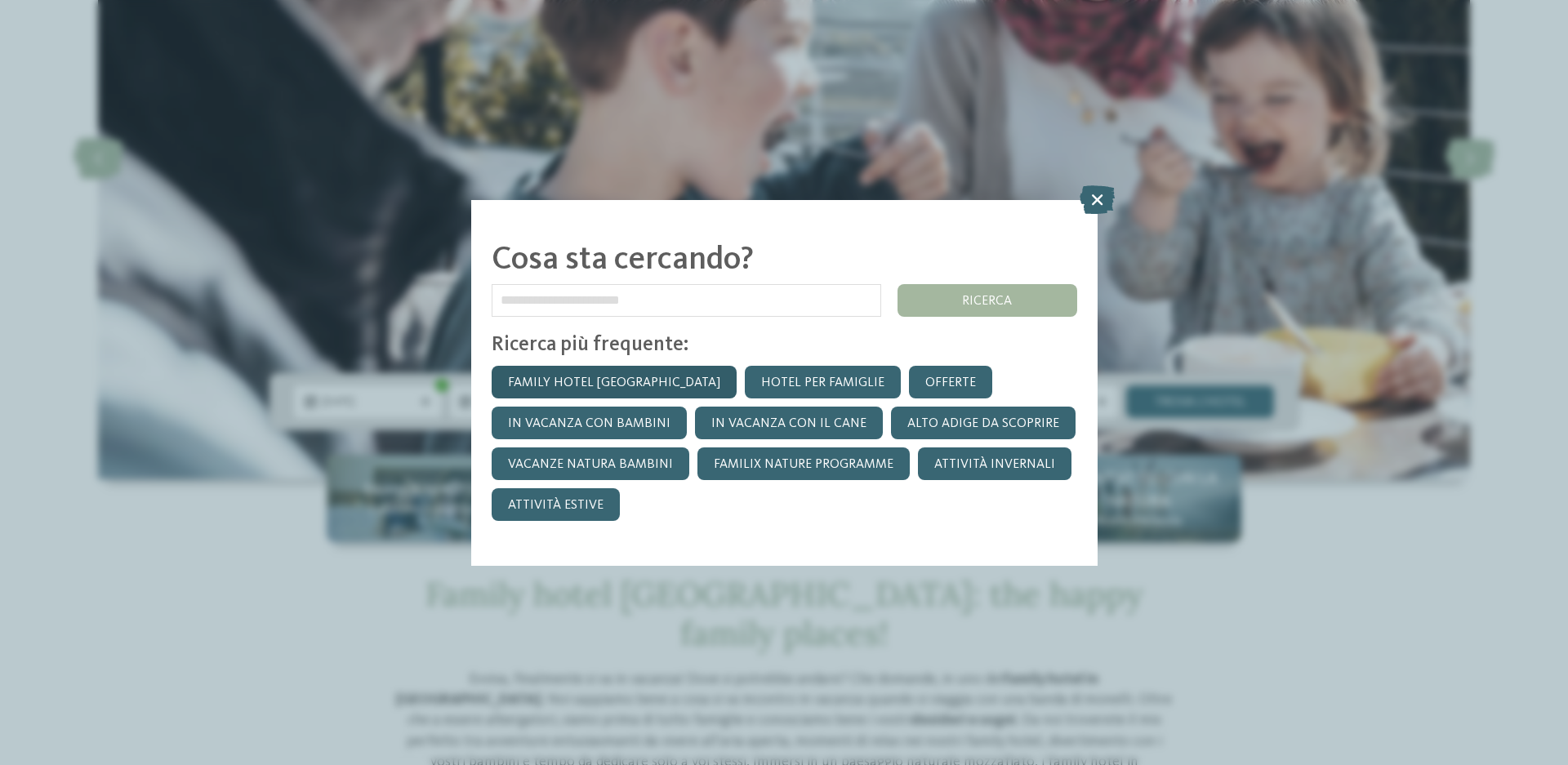
click at [568, 377] on link "Family hotel [GEOGRAPHIC_DATA]" at bounding box center [614, 382] width 245 height 32
click at [1097, 198] on icon at bounding box center [1098, 198] width 35 height 28
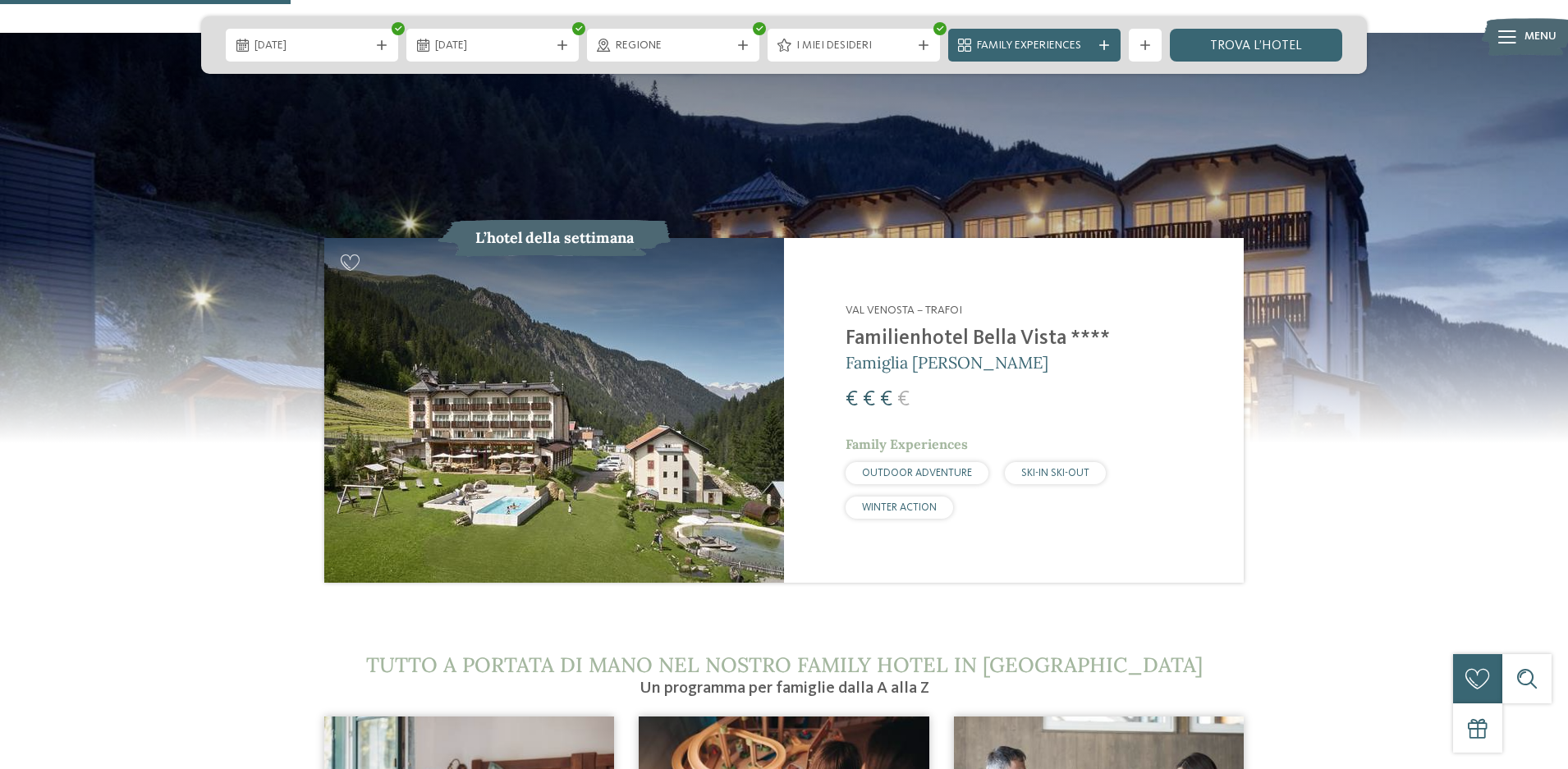
scroll to position [1724, 0]
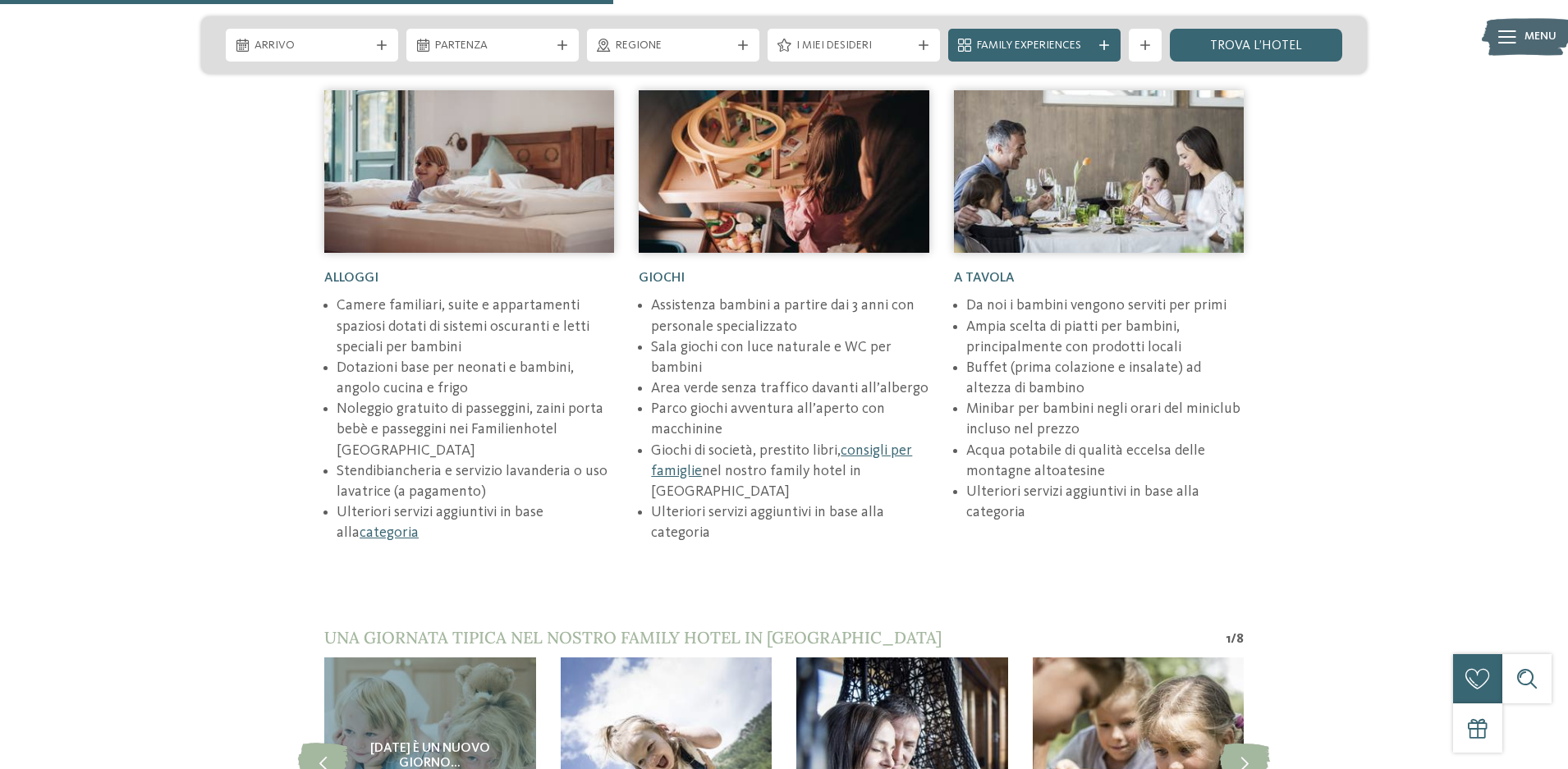
scroll to position [1313, 0]
